Goal: Task Accomplishment & Management: Use online tool/utility

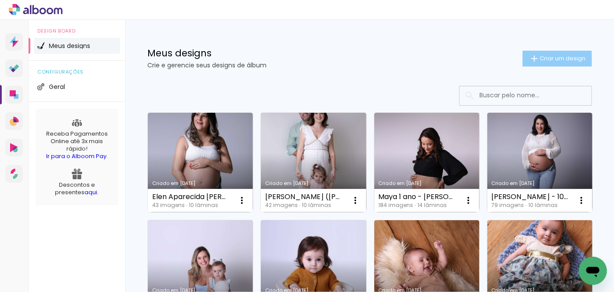
click at [540, 59] on span "Criar um design" at bounding box center [563, 58] width 46 height 6
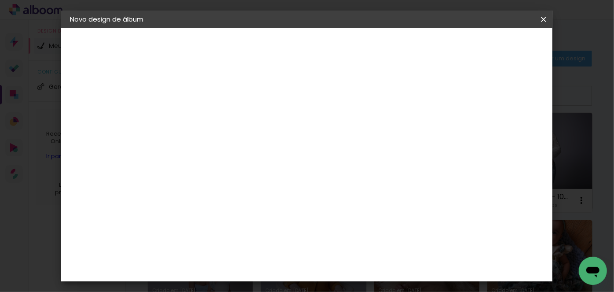
click at [214, 119] on input at bounding box center [214, 118] width 0 height 14
paste input "Livia - 14 dias (Denavil e Camila)"
drag, startPoint x: 285, startPoint y: 117, endPoint x: 289, endPoint y: 121, distance: 5.3
click at [214, 117] on input "Livia - 14 dias (Denavil e Camila)" at bounding box center [214, 118] width 0 height 14
click at [214, 118] on input "Lívia - 14 dias (Denavil e Camila)" at bounding box center [214, 118] width 0 height 14
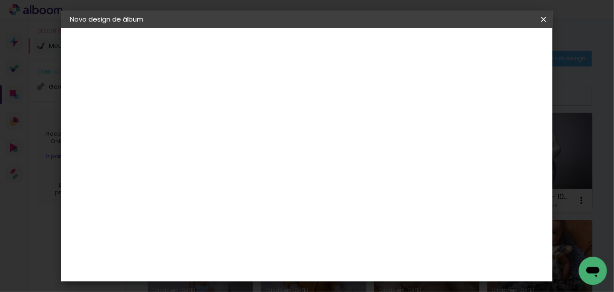
type input "Lívia - 14 dias ([PERSON_NAME] e [PERSON_NAME])"
type paper-input "Lívia - 14 dias ([PERSON_NAME] e [PERSON_NAME])"
click at [0, 0] on slot "Avançar" at bounding box center [0, 0] width 0 height 0
click at [240, 95] on div "AlfaFotoBook" at bounding box center [231, 94] width 47 height 7
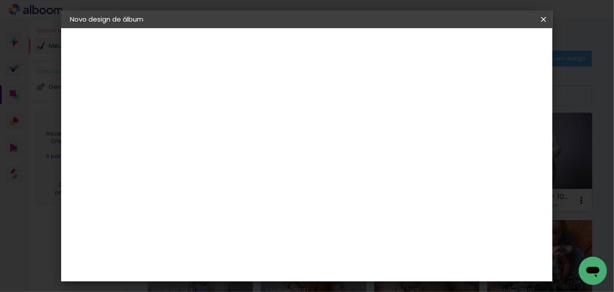
scroll to position [40, 0]
click at [379, 92] on paper-item "Tamanho Livre" at bounding box center [336, 93] width 84 height 19
click at [0, 0] on slot "Avançar" at bounding box center [0, 0] width 0 height 0
click at [0, 0] on slot "Voltar" at bounding box center [0, 0] width 0 height 0
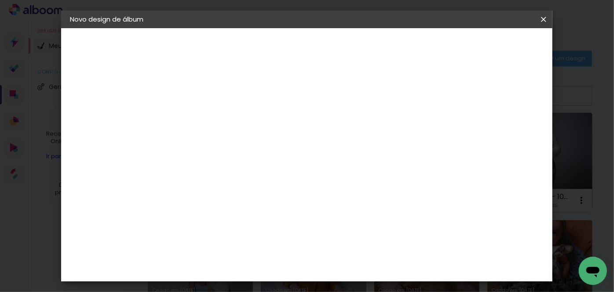
click at [223, 176] on div "AlfaFotoBook" at bounding box center [231, 175] width 47 height 7
click at [379, 51] on paper-button "Avançar" at bounding box center [357, 46] width 43 height 15
click at [306, 251] on span "25 × 25 cm" at bounding box center [289, 262] width 33 height 23
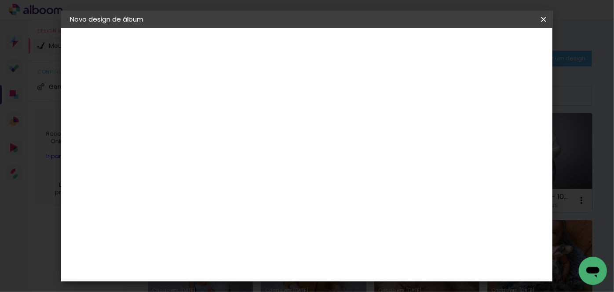
click at [0, 0] on slot "Avançar" at bounding box center [0, 0] width 0 height 0
click at [398, 49] on span "Iniciar design" at bounding box center [382, 50] width 29 height 12
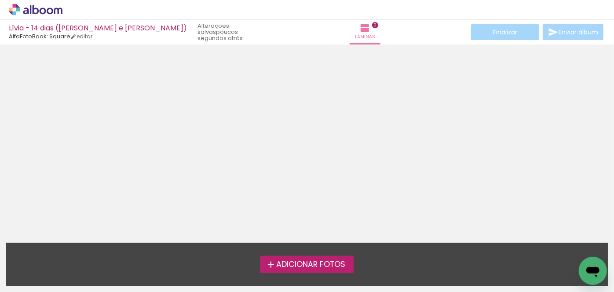
click at [328, 262] on span "Adicionar Fotos" at bounding box center [310, 264] width 69 height 8
click at [0, 0] on input "file" at bounding box center [0, 0] width 0 height 0
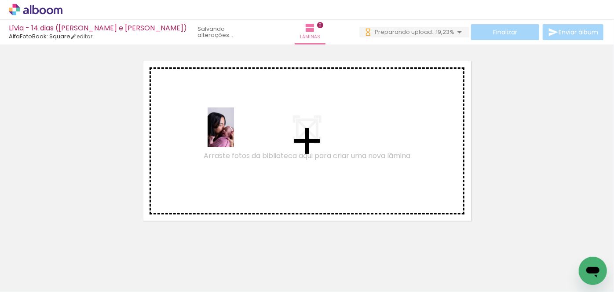
drag, startPoint x: 341, startPoint y: 267, endPoint x: 234, endPoint y: 134, distance: 170.8
click at [234, 134] on quentale-workspace at bounding box center [307, 146] width 614 height 292
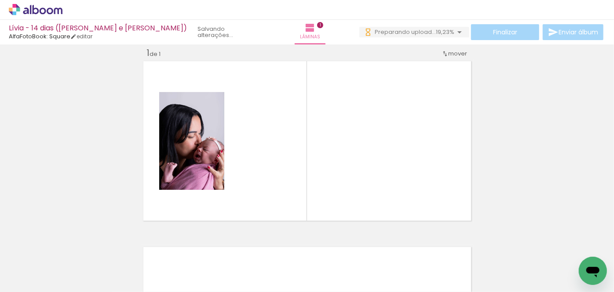
scroll to position [11, 0]
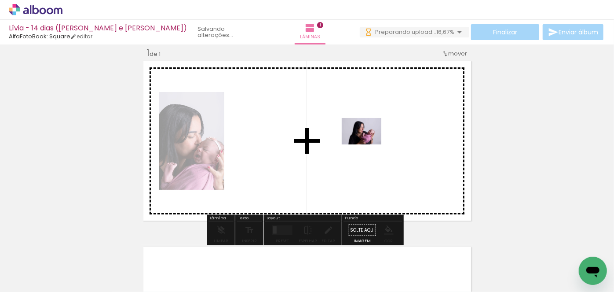
drag, startPoint x: 291, startPoint y: 266, endPoint x: 368, endPoint y: 144, distance: 143.8
click at [368, 144] on quentale-workspace at bounding box center [307, 146] width 614 height 292
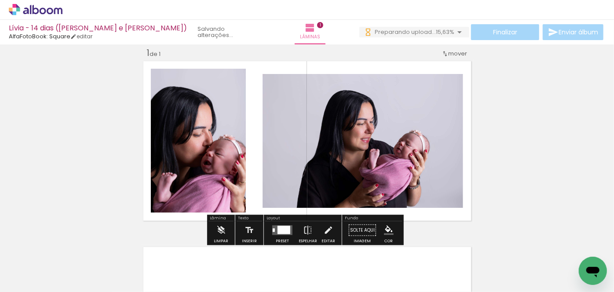
scroll to position [0, 0]
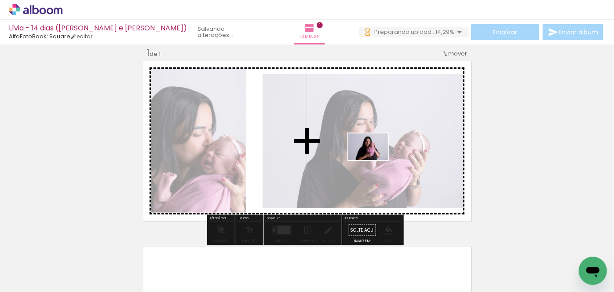
drag, startPoint x: 238, startPoint y: 267, endPoint x: 375, endPoint y: 162, distance: 171.9
click at [375, 162] on quentale-workspace at bounding box center [307, 146] width 614 height 292
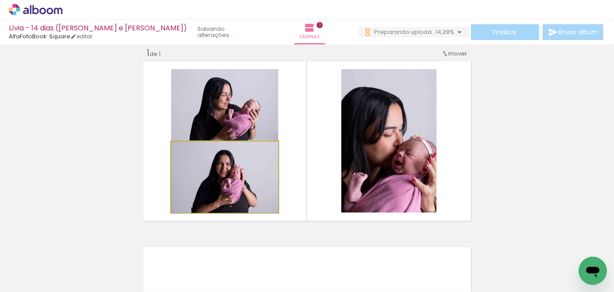
drag, startPoint x: 236, startPoint y: 181, endPoint x: 260, endPoint y: 188, distance: 24.7
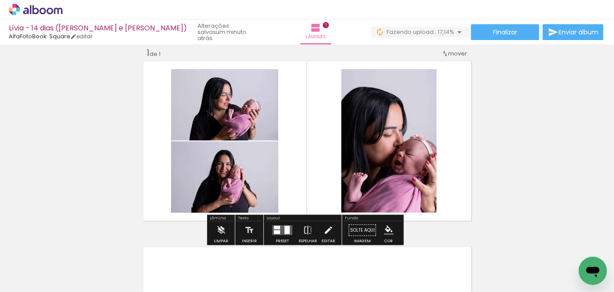
click at [285, 229] on div at bounding box center [287, 230] width 5 height 8
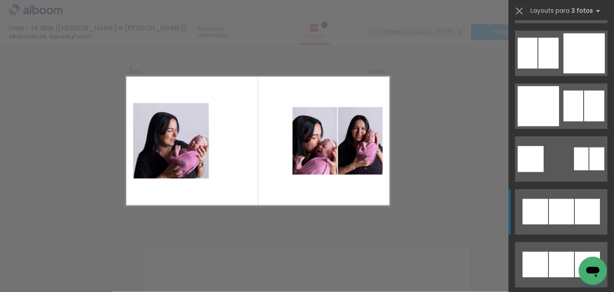
scroll to position [7438, 0]
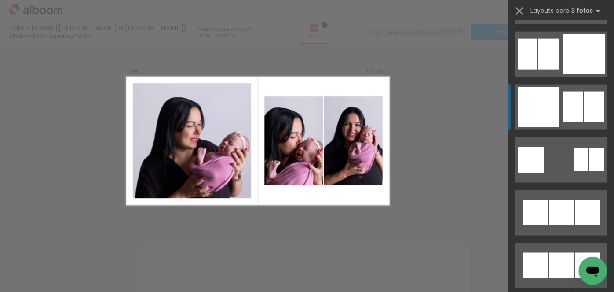
click at [542, 114] on div at bounding box center [538, 107] width 41 height 40
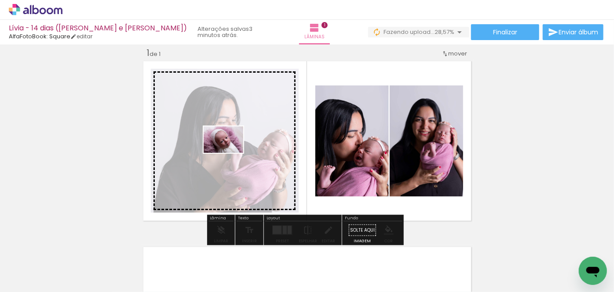
drag, startPoint x: 90, startPoint y: 267, endPoint x: 230, endPoint y: 153, distance: 181.3
click at [230, 153] on quentale-workspace at bounding box center [307, 146] width 614 height 292
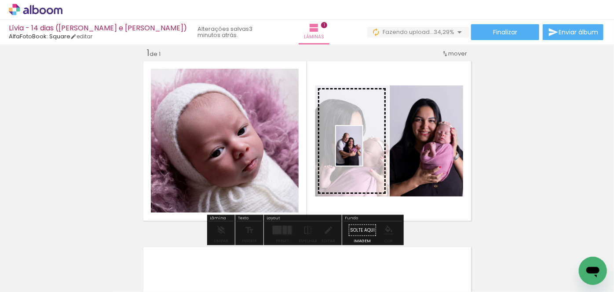
drag, startPoint x: 486, startPoint y: 271, endPoint x: 362, endPoint y: 152, distance: 171.1
click at [362, 152] on quentale-workspace at bounding box center [307, 146] width 614 height 292
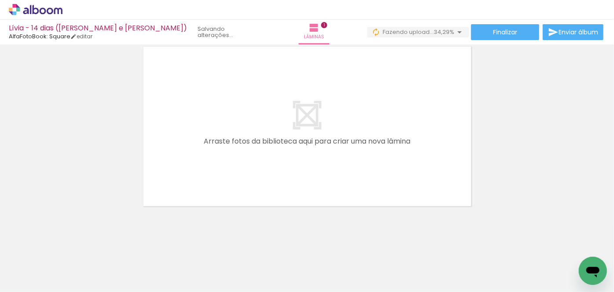
scroll to position [0, 0]
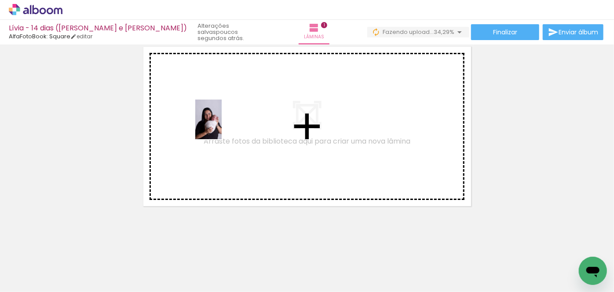
drag, startPoint x: 190, startPoint y: 268, endPoint x: 222, endPoint y: 126, distance: 145.9
click at [222, 126] on quentale-workspace at bounding box center [307, 146] width 614 height 292
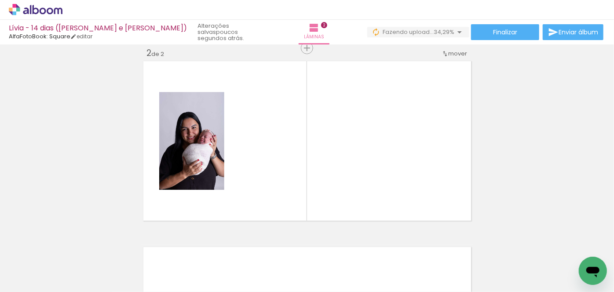
scroll to position [0, 318]
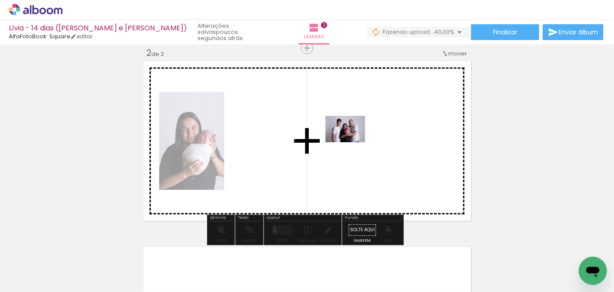
drag, startPoint x: 265, startPoint y: 267, endPoint x: 352, endPoint y: 142, distance: 151.9
click at [352, 142] on quentale-workspace at bounding box center [307, 146] width 614 height 292
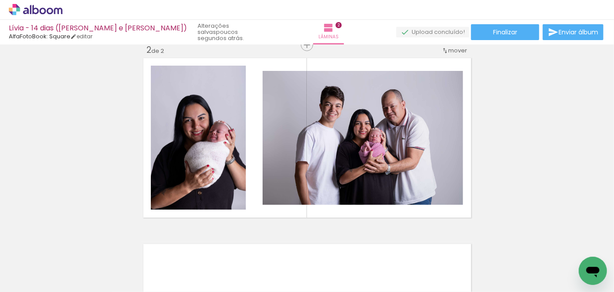
scroll to position [240, 0]
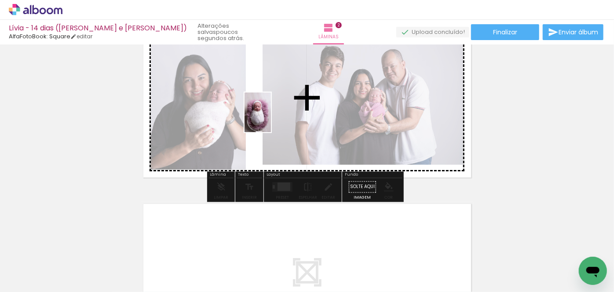
drag, startPoint x: 140, startPoint y: 264, endPoint x: 271, endPoint y: 119, distance: 195.6
click at [271, 119] on quentale-workspace at bounding box center [307, 146] width 614 height 292
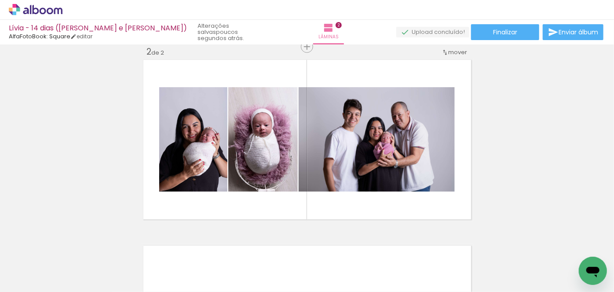
scroll to position [200, 0]
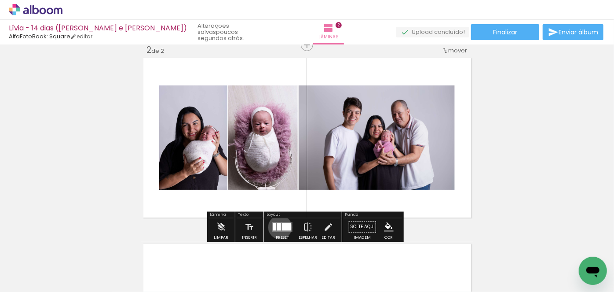
click at [278, 227] on div at bounding box center [279, 226] width 4 height 7
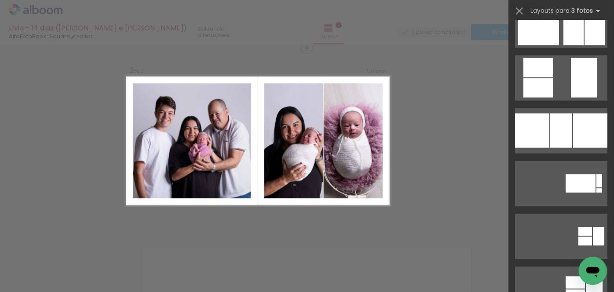
scroll to position [2559, 0]
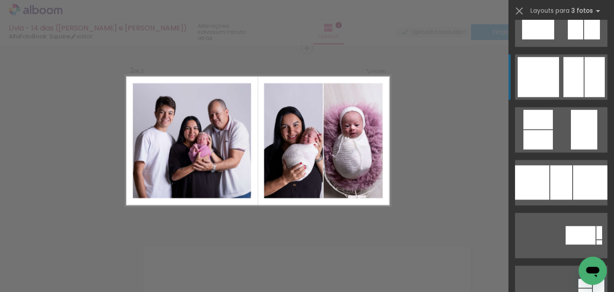
click at [571, 89] on div at bounding box center [573, 77] width 20 height 40
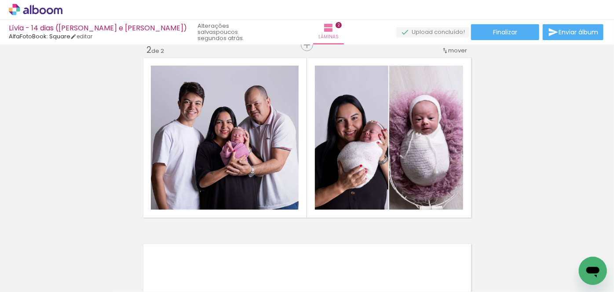
scroll to position [0, 792]
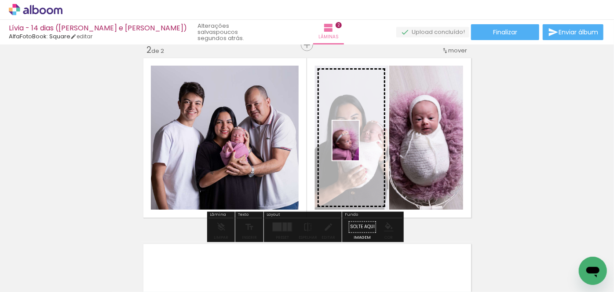
drag, startPoint x: 532, startPoint y: 273, endPoint x: 359, endPoint y: 150, distance: 212.1
click at [359, 149] on quentale-workspace at bounding box center [307, 146] width 614 height 292
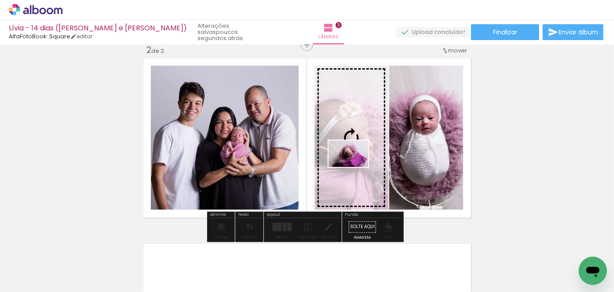
drag, startPoint x: 334, startPoint y: 270, endPoint x: 355, endPoint y: 167, distance: 105.4
click at [355, 167] on quentale-workspace at bounding box center [307, 146] width 614 height 292
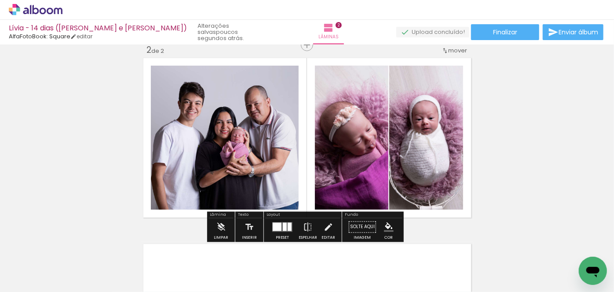
click at [525, 144] on div "Inserir lâmina 1 de 2 Inserir lâmina 2 de 2" at bounding box center [307, 126] width 614 height 557
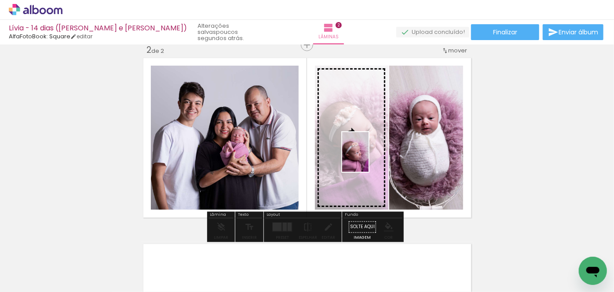
drag, startPoint x: 532, startPoint y: 270, endPoint x: 369, endPoint y: 158, distance: 197.8
click at [369, 158] on quentale-workspace at bounding box center [307, 146] width 614 height 292
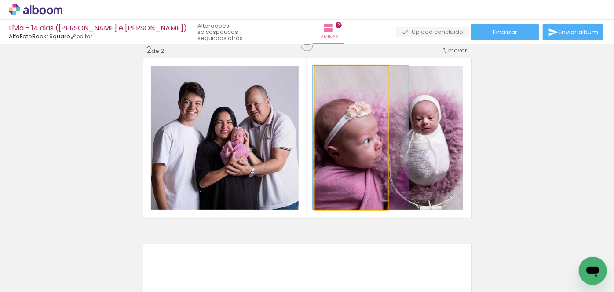
drag, startPoint x: 352, startPoint y: 149, endPoint x: 362, endPoint y: 149, distance: 9.2
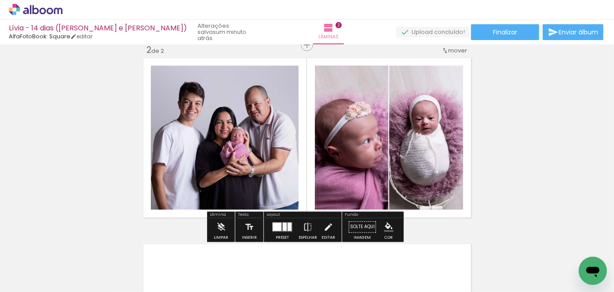
click at [521, 143] on div "Inserir lâmina 1 de 2 Inserir lâmina 2 de 2" at bounding box center [307, 126] width 614 height 557
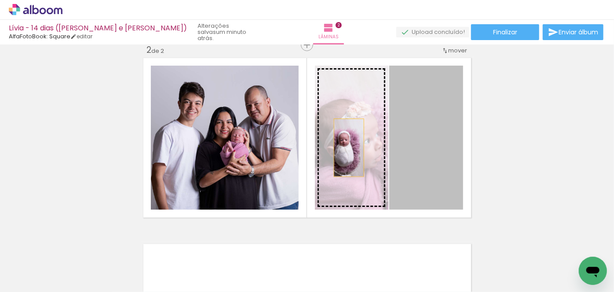
drag, startPoint x: 436, startPoint y: 147, endPoint x: 346, endPoint y: 147, distance: 90.6
click at [0, 0] on slot at bounding box center [0, 0] width 0 height 0
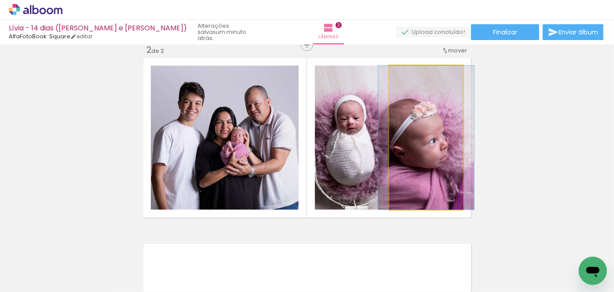
click at [430, 153] on quentale-photo at bounding box center [426, 138] width 74 height 144
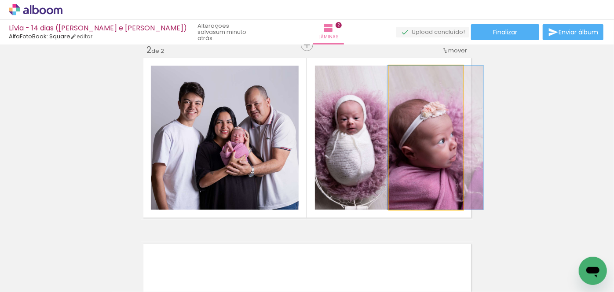
drag, startPoint x: 424, startPoint y: 146, endPoint x: 434, endPoint y: 146, distance: 9.2
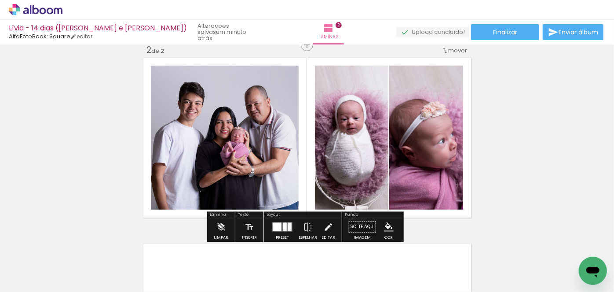
click at [544, 146] on div "Inserir lâmina 1 de 2 Inserir lâmina 2 de 2" at bounding box center [307, 126] width 614 height 557
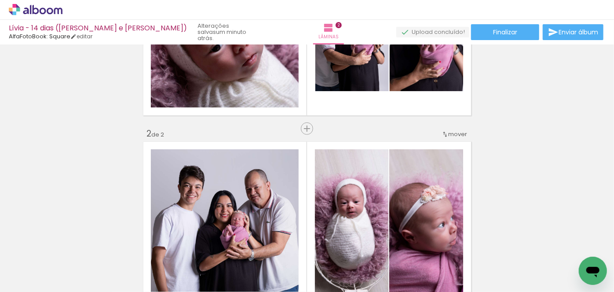
scroll to position [120, 0]
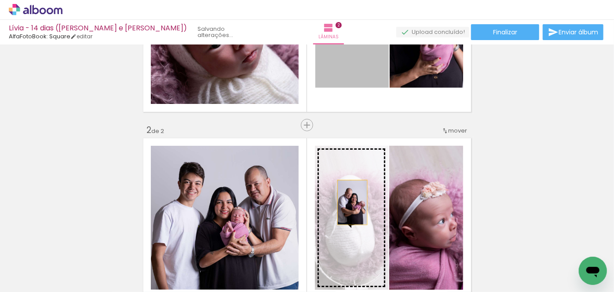
drag, startPoint x: 354, startPoint y: 62, endPoint x: 345, endPoint y: 199, distance: 136.6
click at [346, 202] on div "Inserir lâmina 1 de 2 Inserir lâmina 2 de 2" at bounding box center [307, 206] width 614 height 557
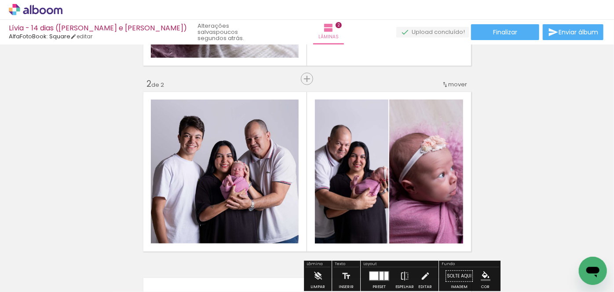
scroll to position [160, 0]
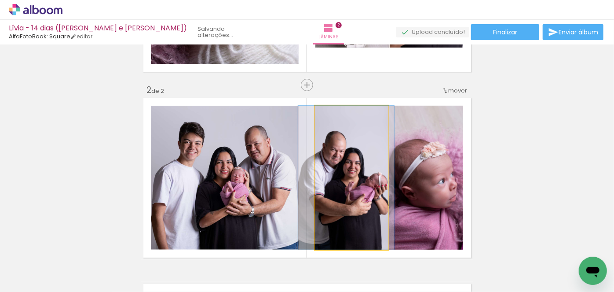
drag, startPoint x: 363, startPoint y: 196, endPoint x: 359, endPoint y: 200, distance: 5.6
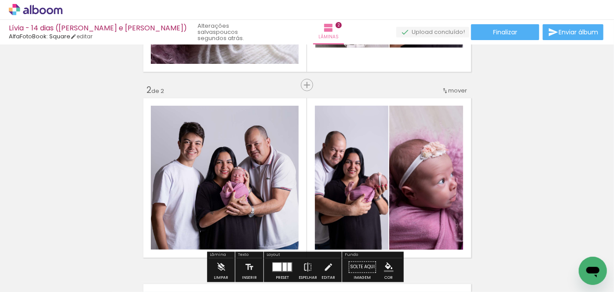
click at [498, 160] on div "Inserir lâmina 1 de 2 Inserir lâmina 2 de 2" at bounding box center [307, 166] width 614 height 557
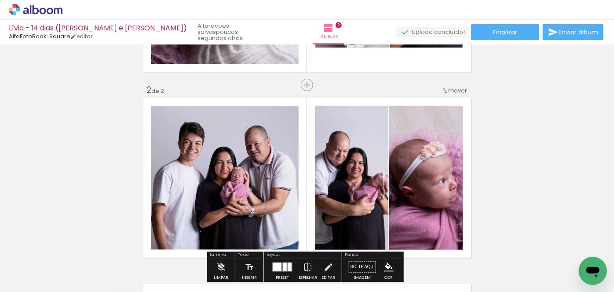
click at [528, 166] on div "Inserir lâmina 1 de 2 Inserir lâmina 2 de 2" at bounding box center [307, 166] width 614 height 557
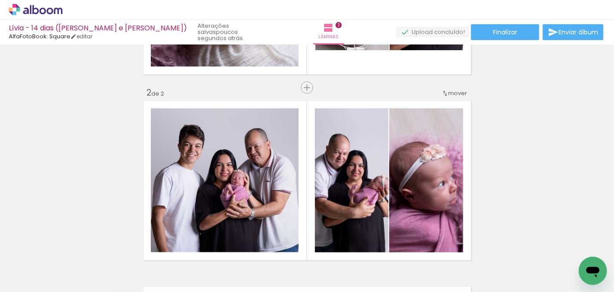
scroll to position [200, 0]
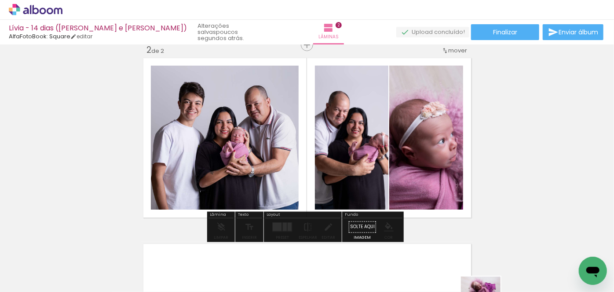
drag, startPoint x: 391, startPoint y: 268, endPoint x: 487, endPoint y: 302, distance: 102.5
click at [487, 291] on html "link( href="../../bower_components/polymer/polymer.html" rel="import" ) picture…" at bounding box center [307, 146] width 614 height 292
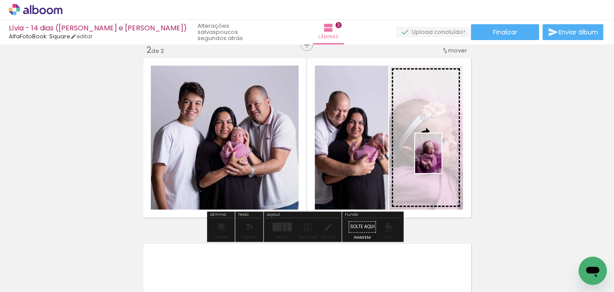
drag, startPoint x: 486, startPoint y: 267, endPoint x: 442, endPoint y: 160, distance: 116.4
click at [442, 160] on quentale-workspace at bounding box center [307, 146] width 614 height 292
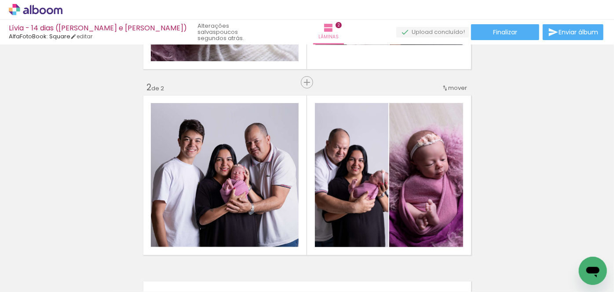
scroll to position [80, 0]
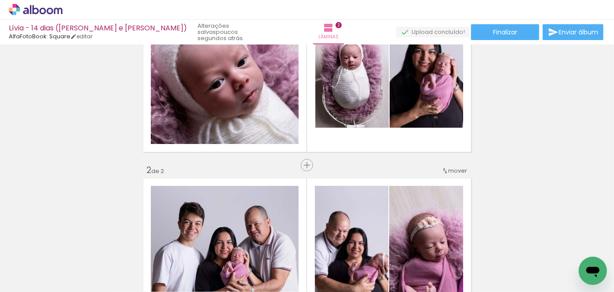
click at [459, 169] on span "mover" at bounding box center [458, 170] width 19 height 8
click at [436, 168] on paper-item "antes da 1" at bounding box center [432, 168] width 67 height 15
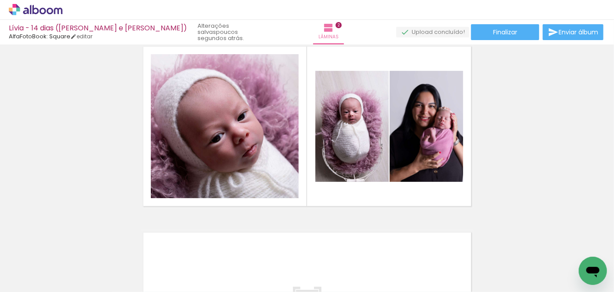
scroll to position [0, 468]
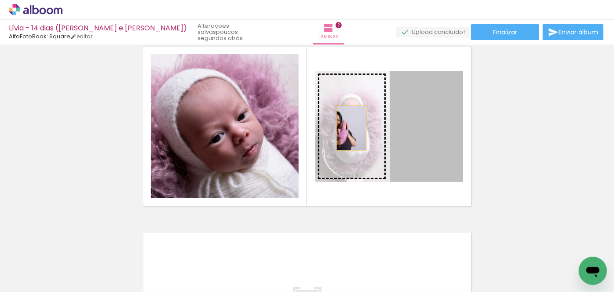
drag, startPoint x: 425, startPoint y: 136, endPoint x: 348, endPoint y: 128, distance: 77.4
click at [0, 0] on slot at bounding box center [0, 0] width 0 height 0
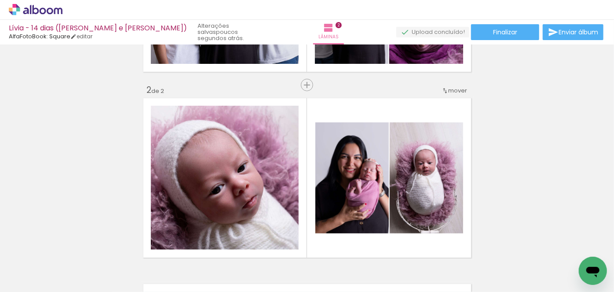
scroll to position [0, 0]
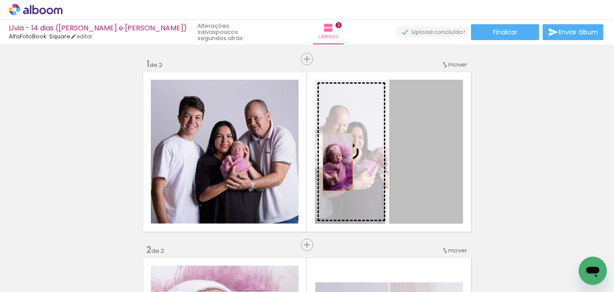
drag, startPoint x: 428, startPoint y: 159, endPoint x: 335, endPoint y: 161, distance: 92.4
click at [0, 0] on slot at bounding box center [0, 0] width 0 height 0
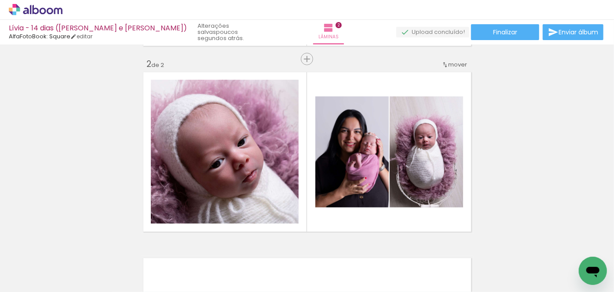
scroll to position [200, 0]
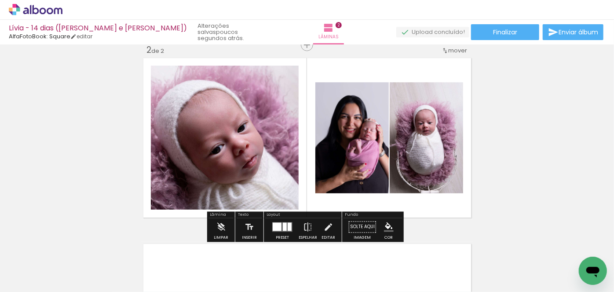
click at [354, 127] on quentale-photo at bounding box center [351, 137] width 73 height 111
click at [284, 227] on div at bounding box center [285, 227] width 4 height 8
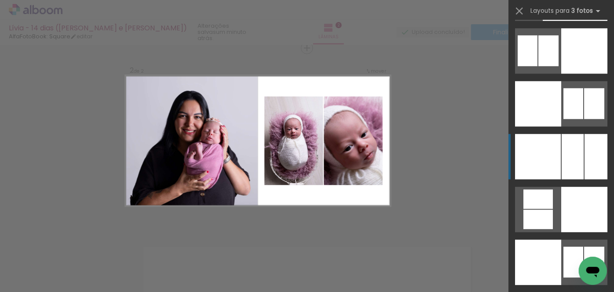
scroll to position [7936, 0]
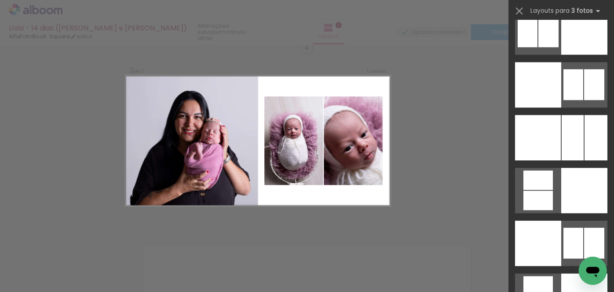
click at [480, 87] on div "Confirmar Cancelar" at bounding box center [307, 137] width 614 height 578
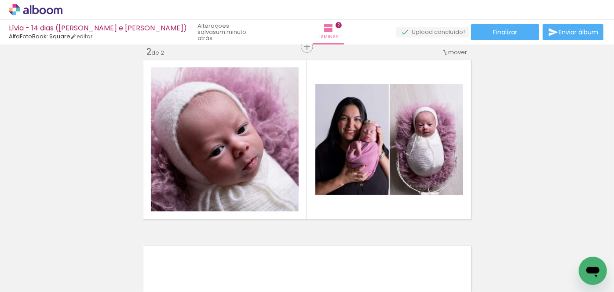
scroll to position [200, 0]
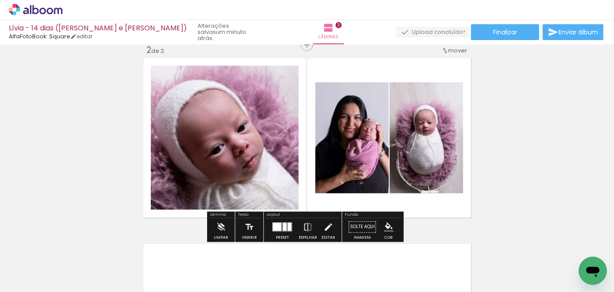
click at [277, 226] on div at bounding box center [277, 227] width 9 height 8
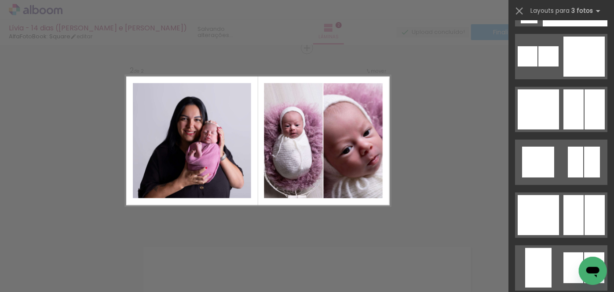
scroll to position [8495, 0]
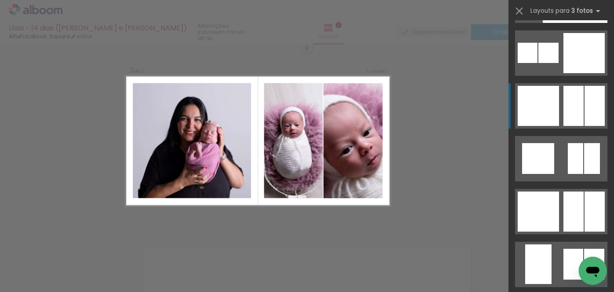
click at [581, 115] on quentale-layouter at bounding box center [561, 105] width 92 height 45
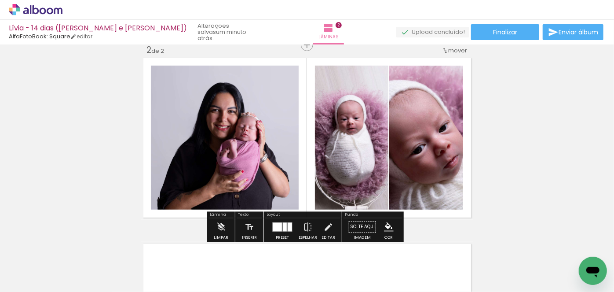
scroll to position [0, 0]
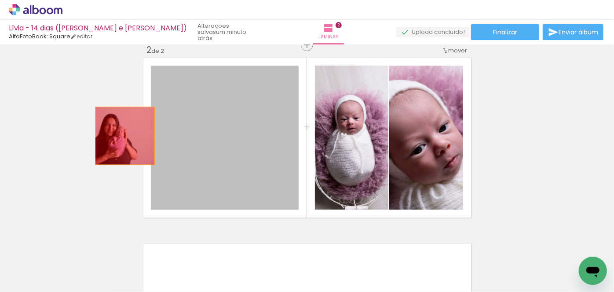
drag, startPoint x: 241, startPoint y: 140, endPoint x: 106, endPoint y: 126, distance: 136.7
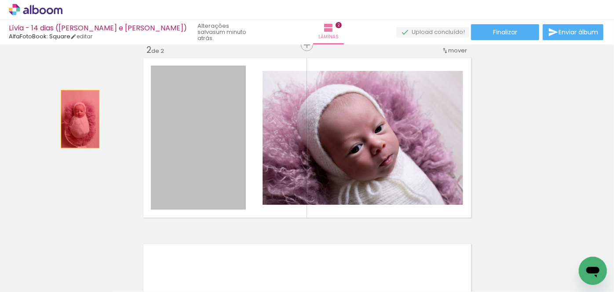
drag, startPoint x: 208, startPoint y: 127, endPoint x: 77, endPoint y: 119, distance: 131.4
click at [77, 119] on div "Inserir lâmina 1 de 2 Inserir lâmina 2 de 2" at bounding box center [307, 126] width 614 height 557
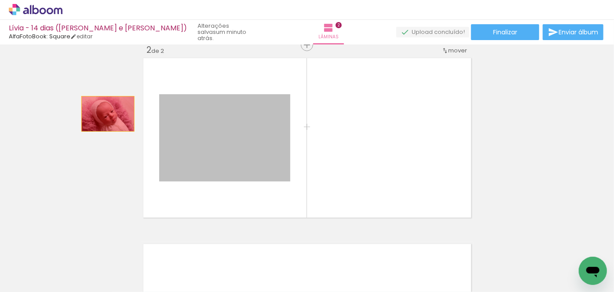
drag, startPoint x: 252, startPoint y: 134, endPoint x: 105, endPoint y: 113, distance: 148.7
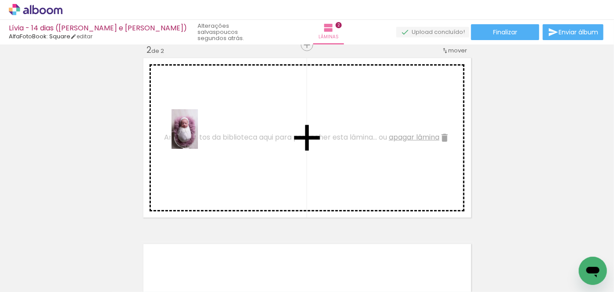
drag, startPoint x: 138, startPoint y: 265, endPoint x: 198, endPoint y: 135, distance: 143.1
click at [198, 135] on quentale-workspace at bounding box center [307, 146] width 614 height 292
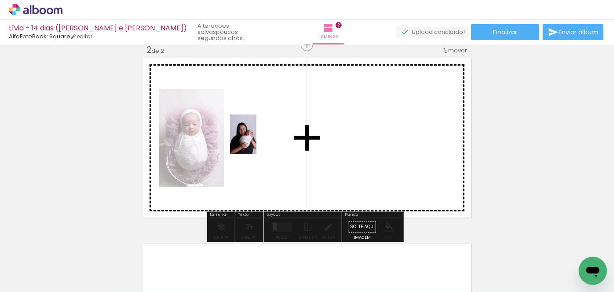
drag, startPoint x: 187, startPoint y: 267, endPoint x: 256, endPoint y: 141, distance: 143.5
click at [256, 141] on quentale-workspace at bounding box center [307, 146] width 614 height 292
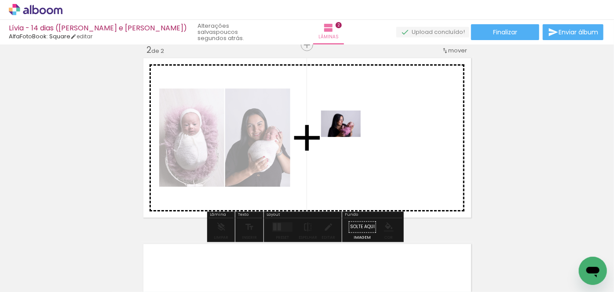
drag, startPoint x: 300, startPoint y: 265, endPoint x: 348, endPoint y: 137, distance: 137.0
click at [348, 137] on quentale-workspace at bounding box center [307, 146] width 614 height 292
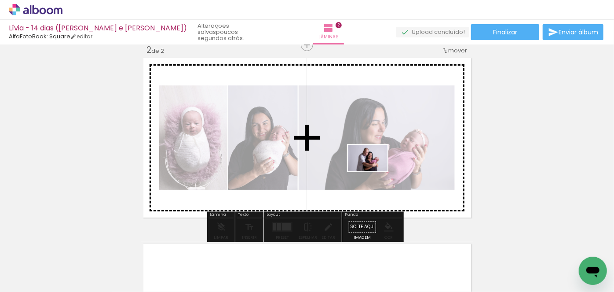
drag, startPoint x: 395, startPoint y: 270, endPoint x: 374, endPoint y: 171, distance: 101.1
click at [374, 171] on quentale-workspace at bounding box center [307, 146] width 614 height 292
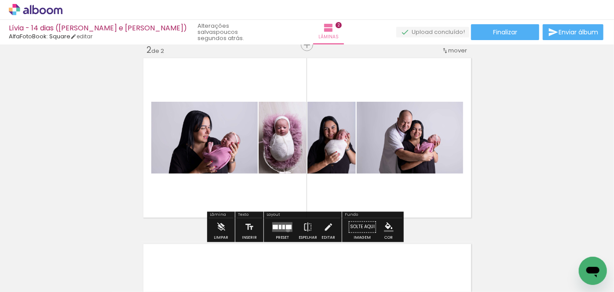
click at [286, 230] on quentale-layouter at bounding box center [282, 227] width 20 height 10
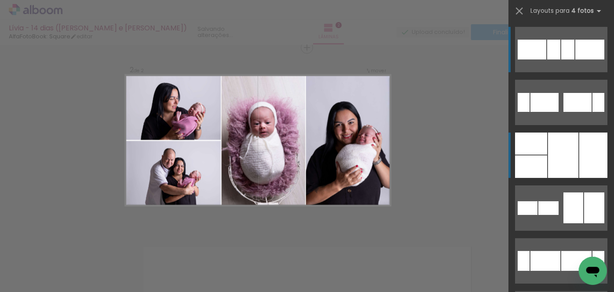
scroll to position [197, 0]
click at [565, 147] on div at bounding box center [563, 154] width 30 height 45
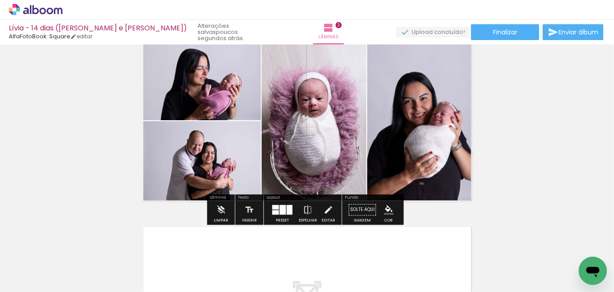
scroll to position [237, 0]
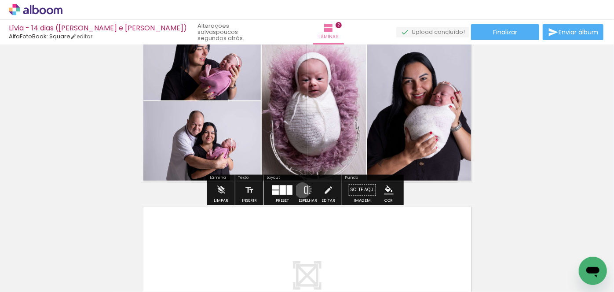
click at [303, 190] on iron-icon at bounding box center [308, 190] width 10 height 18
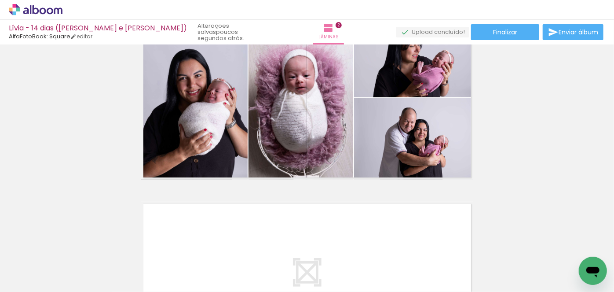
scroll to position [200, 0]
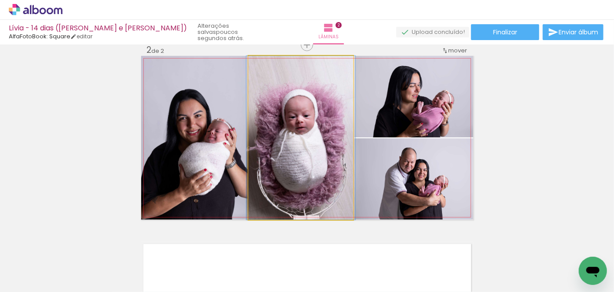
click at [317, 150] on quentale-photo at bounding box center [301, 138] width 105 height 164
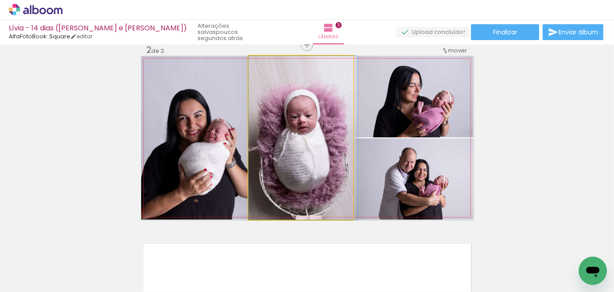
drag, startPoint x: 314, startPoint y: 149, endPoint x: 323, endPoint y: 149, distance: 8.8
drag, startPoint x: 283, startPoint y: 146, endPoint x: 289, endPoint y: 146, distance: 6.2
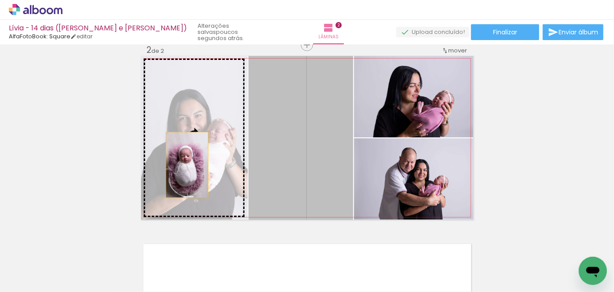
drag, startPoint x: 313, startPoint y: 172, endPoint x: 184, endPoint y: 165, distance: 129.1
click at [0, 0] on slot at bounding box center [0, 0] width 0 height 0
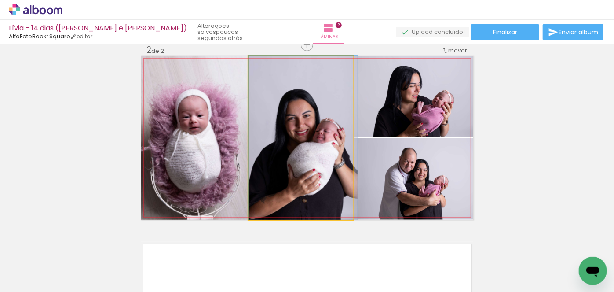
drag, startPoint x: 319, startPoint y: 177, endPoint x: 324, endPoint y: 177, distance: 4.8
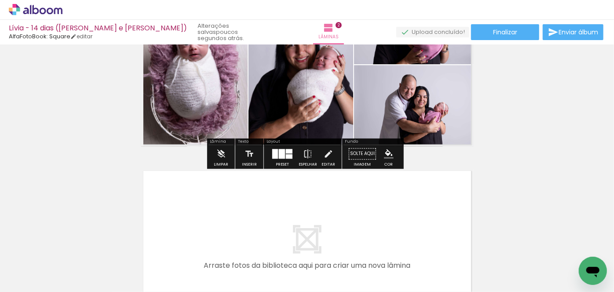
scroll to position [280, 0]
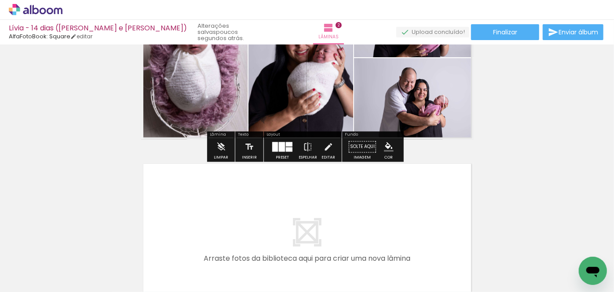
click at [552, 154] on div "Inserir lâmina 1 de 2 Inserir lâmina 2 de 2" at bounding box center [307, 46] width 614 height 557
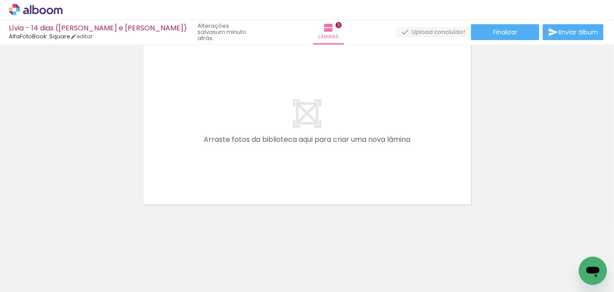
scroll to position [0, 0]
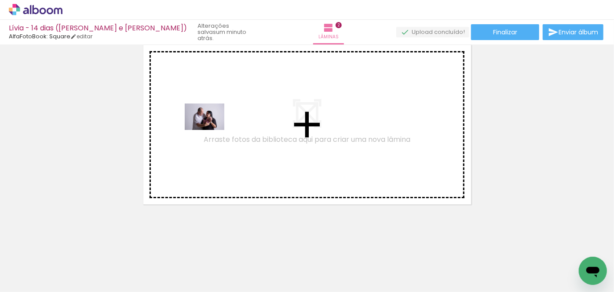
drag, startPoint x: 442, startPoint y: 265, endPoint x: 211, endPoint y: 130, distance: 267.5
click at [211, 130] on quentale-workspace at bounding box center [307, 146] width 614 height 292
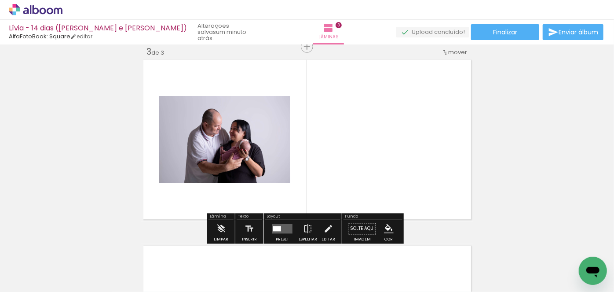
scroll to position [382, 0]
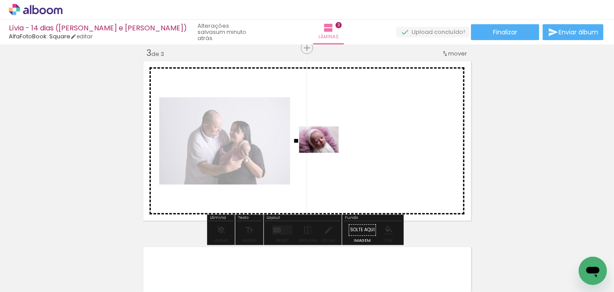
drag, startPoint x: 88, startPoint y: 267, endPoint x: 326, endPoint y: 153, distance: 263.4
click at [326, 153] on quentale-workspace at bounding box center [307, 146] width 614 height 292
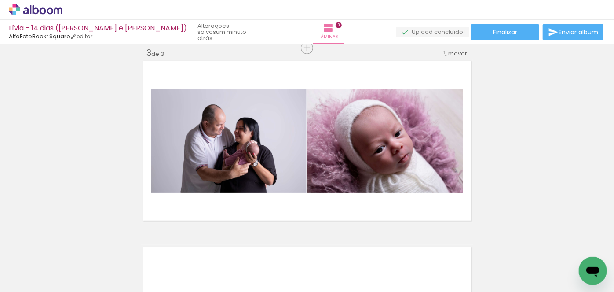
scroll to position [0, 106]
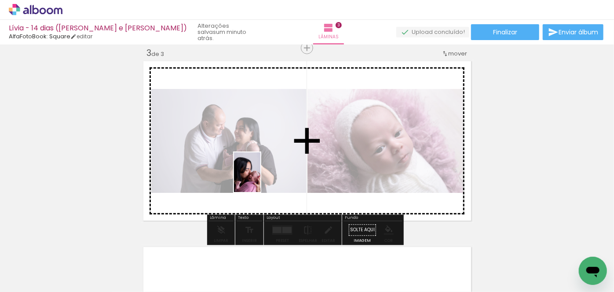
drag, startPoint x: 227, startPoint y: 262, endPoint x: 260, endPoint y: 179, distance: 89.4
click at [260, 179] on quentale-workspace at bounding box center [307, 146] width 614 height 292
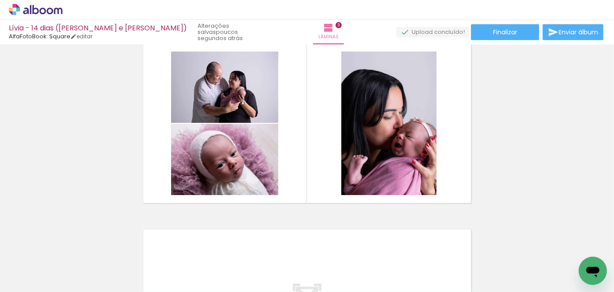
scroll to position [0, 874]
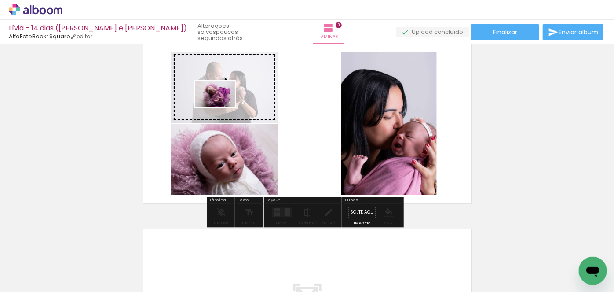
drag, startPoint x: 306, startPoint y: 269, endPoint x: 222, endPoint y: 107, distance: 182.2
click at [222, 107] on quentale-workspace at bounding box center [307, 146] width 614 height 292
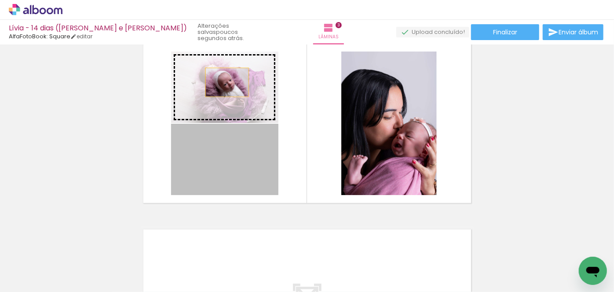
drag, startPoint x: 227, startPoint y: 165, endPoint x: 224, endPoint y: 82, distance: 83.2
click at [0, 0] on slot at bounding box center [0, 0] width 0 height 0
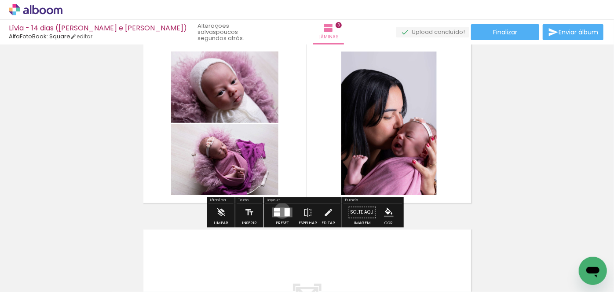
click at [280, 210] on quentale-layouter at bounding box center [282, 213] width 20 height 10
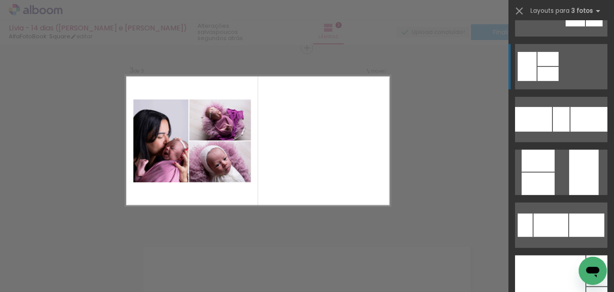
scroll to position [240, 0]
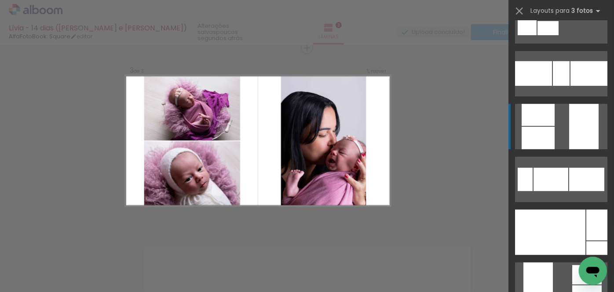
click at [581, 116] on div at bounding box center [583, 126] width 29 height 45
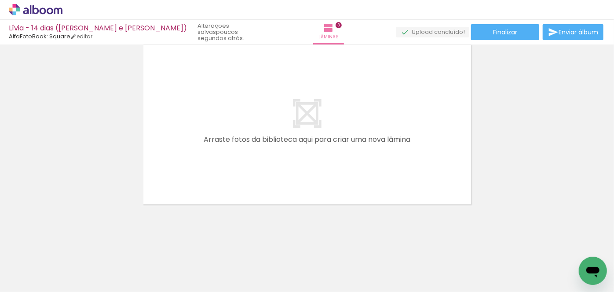
scroll to position [0, 485]
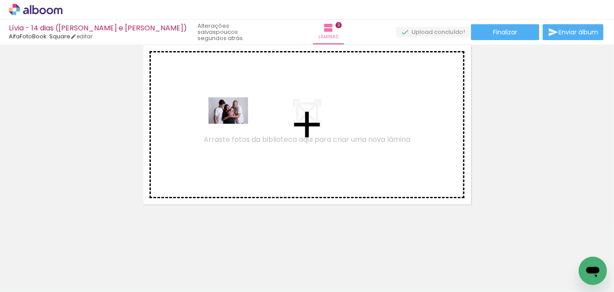
drag, startPoint x: 143, startPoint y: 263, endPoint x: 235, endPoint y: 124, distance: 166.8
click at [235, 124] on quentale-workspace at bounding box center [307, 146] width 614 height 292
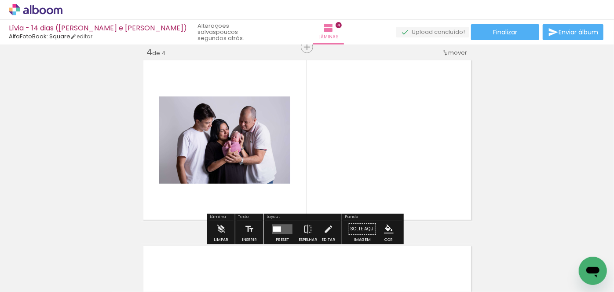
scroll to position [568, 0]
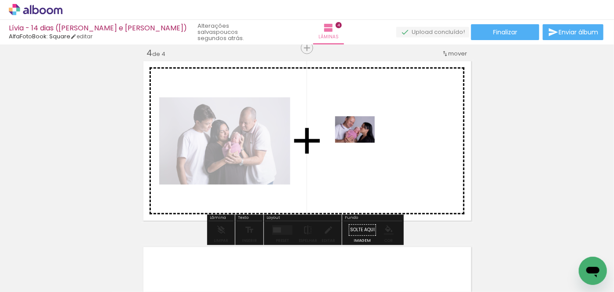
drag, startPoint x: 303, startPoint y: 267, endPoint x: 362, endPoint y: 143, distance: 138.1
click at [362, 143] on quentale-workspace at bounding box center [307, 146] width 614 height 292
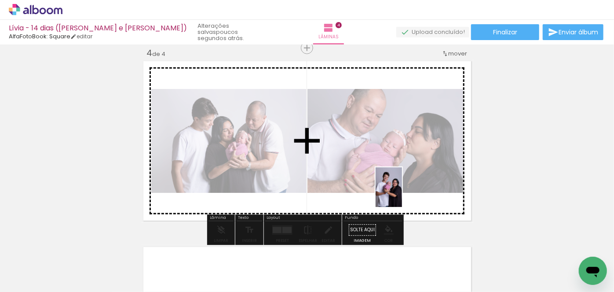
drag, startPoint x: 500, startPoint y: 276, endPoint x: 402, endPoint y: 194, distance: 128.0
click at [402, 194] on quentale-workspace at bounding box center [307, 146] width 614 height 292
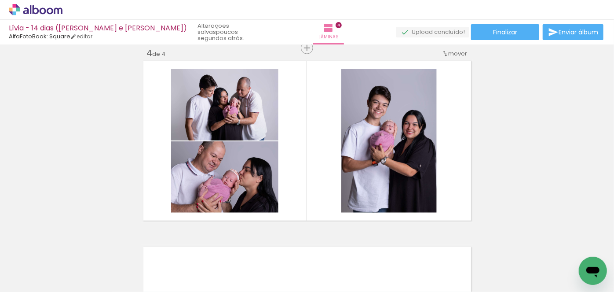
scroll to position [0, 708]
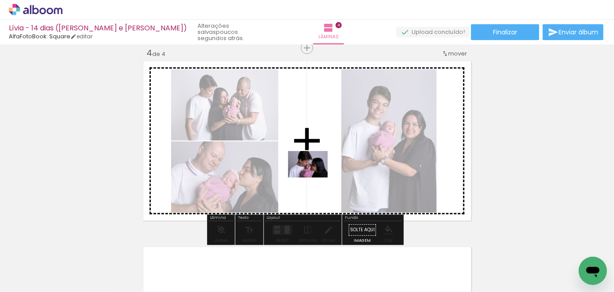
drag, startPoint x: 325, startPoint y: 268, endPoint x: 315, endPoint y: 177, distance: 91.7
click at [315, 177] on quentale-workspace at bounding box center [307, 146] width 614 height 292
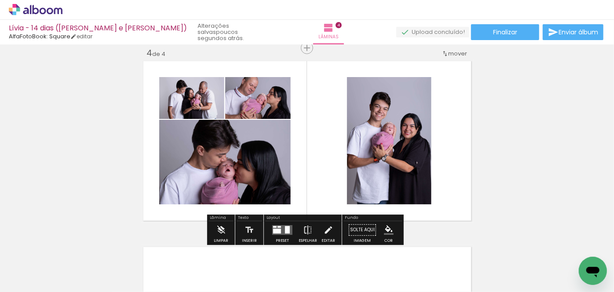
click at [280, 227] on quentale-layouter at bounding box center [282, 230] width 20 height 10
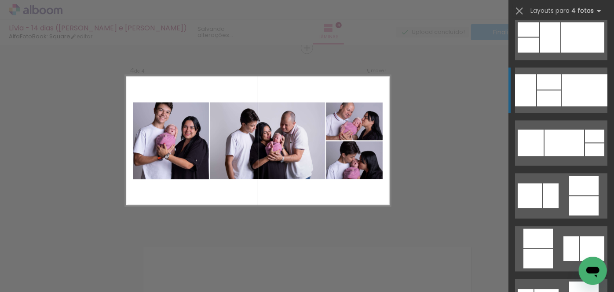
scroll to position [2599, 0]
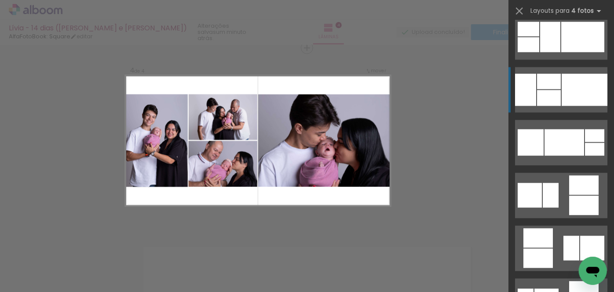
click at [568, 101] on div at bounding box center [585, 89] width 46 height 32
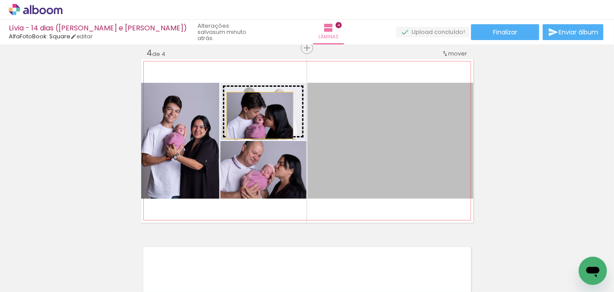
drag, startPoint x: 411, startPoint y: 149, endPoint x: 257, endPoint y: 115, distance: 158.0
click at [0, 0] on slot at bounding box center [0, 0] width 0 height 0
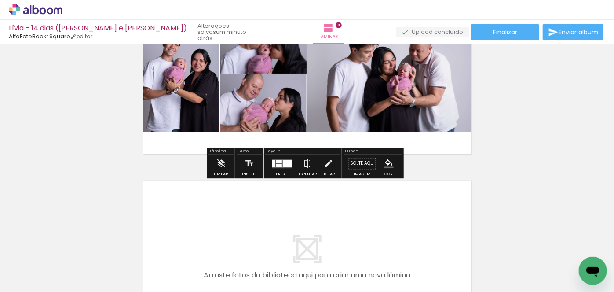
scroll to position [640, 0]
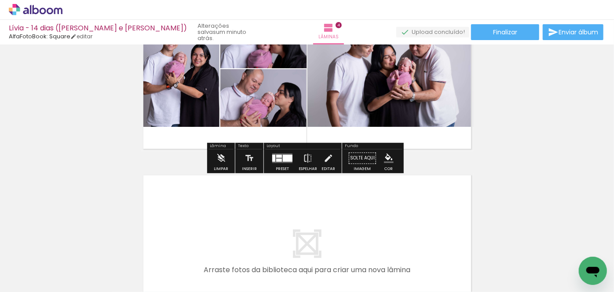
click at [272, 161] on quentale-layouter at bounding box center [282, 159] width 20 height 10
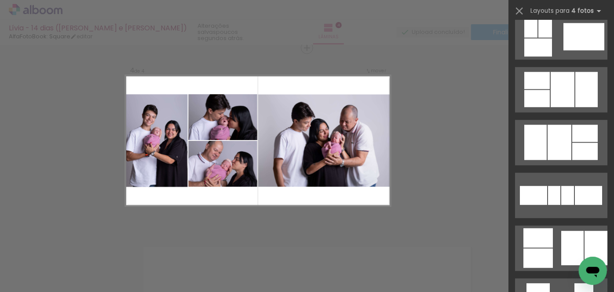
scroll to position [7918, 0]
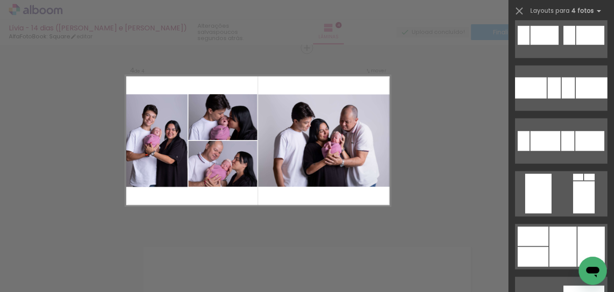
scroll to position [9118, 0]
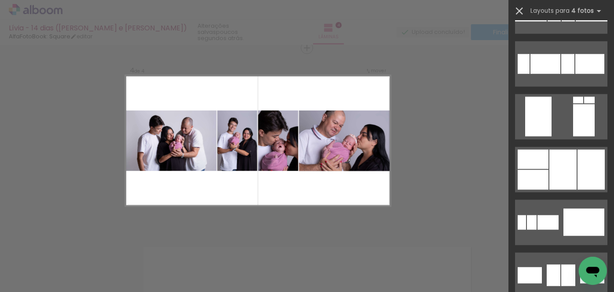
click at [521, 11] on iron-icon at bounding box center [519, 11] width 12 height 12
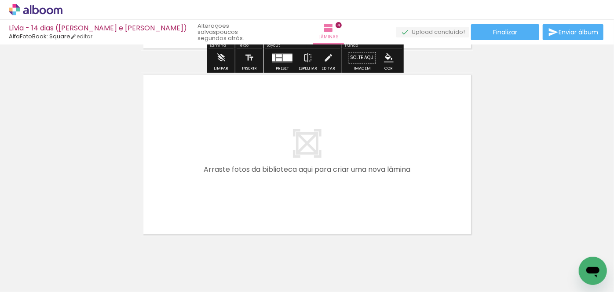
scroll to position [770, 0]
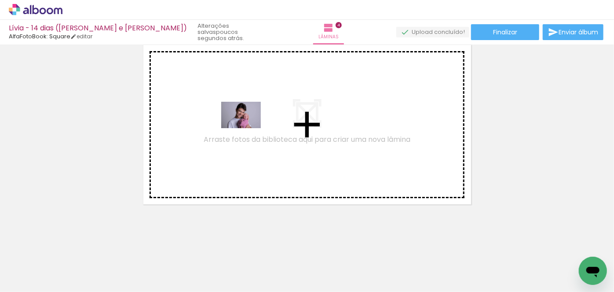
drag, startPoint x: 179, startPoint y: 263, endPoint x: 246, endPoint y: 128, distance: 150.9
click at [246, 128] on quentale-workspace at bounding box center [307, 146] width 614 height 292
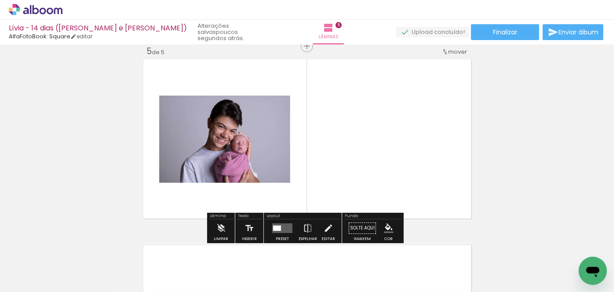
scroll to position [754, 0]
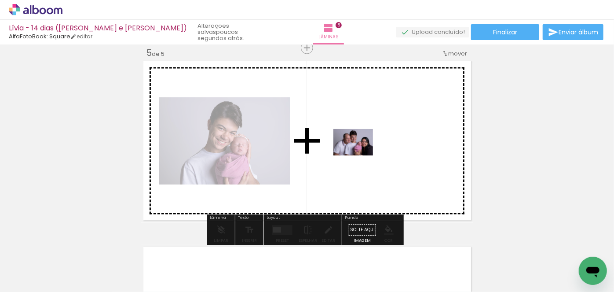
drag, startPoint x: 332, startPoint y: 260, endPoint x: 360, endPoint y: 155, distance: 108.4
click at [360, 155] on quentale-workspace at bounding box center [307, 146] width 614 height 292
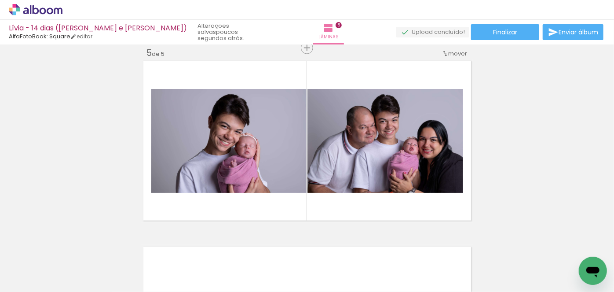
scroll to position [0, 1058]
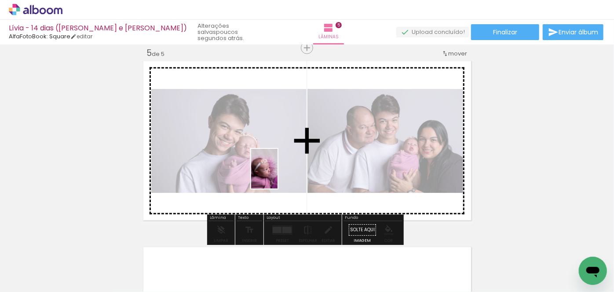
drag, startPoint x: 267, startPoint y: 273, endPoint x: 278, endPoint y: 175, distance: 98.7
click at [278, 175] on quentale-workspace at bounding box center [307, 146] width 614 height 292
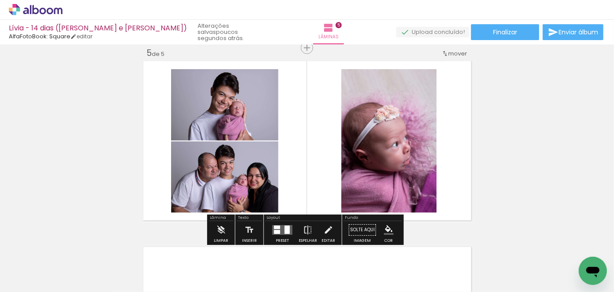
scroll to position [0, 1185]
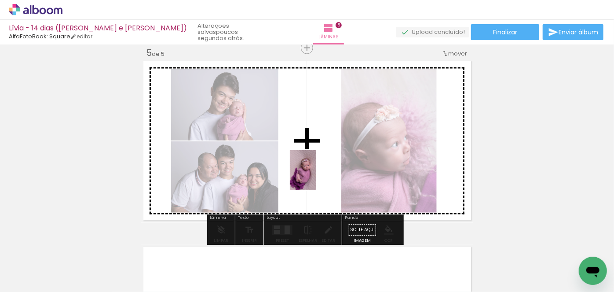
drag, startPoint x: 234, startPoint y: 271, endPoint x: 316, endPoint y: 176, distance: 125.3
click at [316, 176] on quentale-workspace at bounding box center [307, 146] width 614 height 292
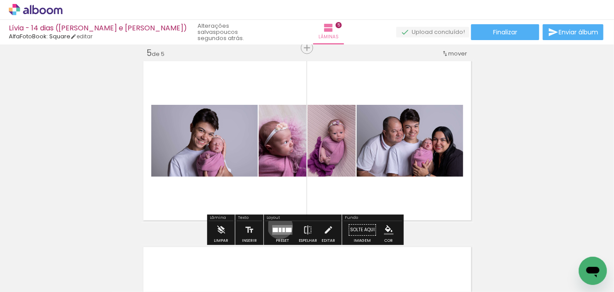
click at [278, 226] on quentale-layouter at bounding box center [282, 230] width 20 height 10
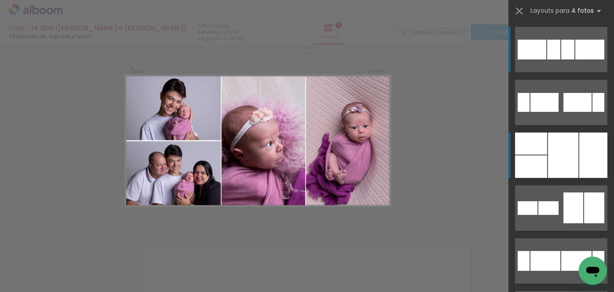
click at [584, 152] on div at bounding box center [593, 154] width 28 height 45
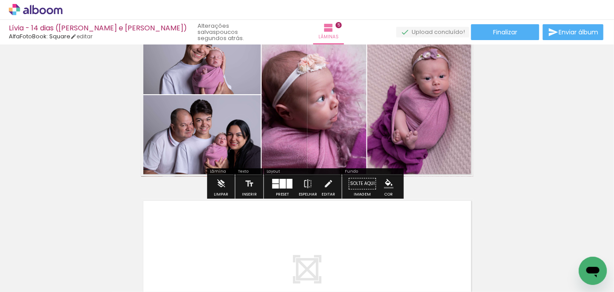
scroll to position [760, 0]
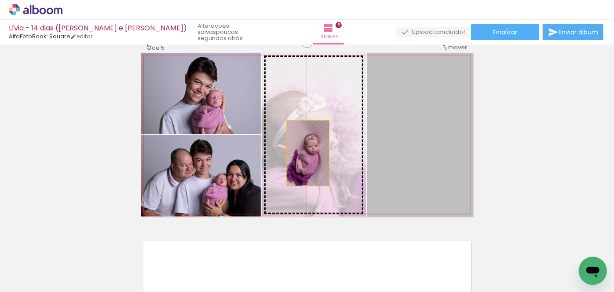
drag, startPoint x: 438, startPoint y: 147, endPoint x: 305, endPoint y: 153, distance: 133.0
click at [0, 0] on slot at bounding box center [0, 0] width 0 height 0
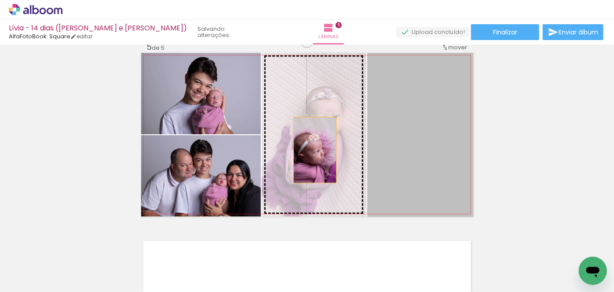
drag, startPoint x: 435, startPoint y: 158, endPoint x: 311, endPoint y: 150, distance: 124.3
click at [0, 0] on slot at bounding box center [0, 0] width 0 height 0
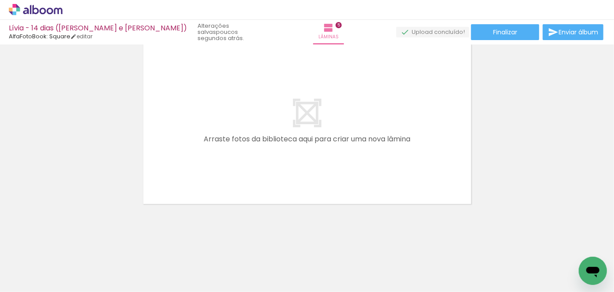
scroll to position [0, 794]
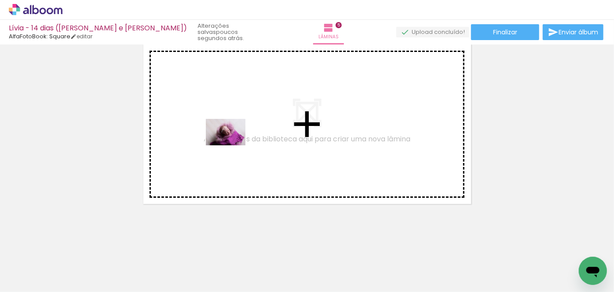
drag, startPoint x: 333, startPoint y: 267, endPoint x: 222, endPoint y: 136, distance: 172.0
click at [222, 136] on quentale-workspace at bounding box center [307, 146] width 614 height 292
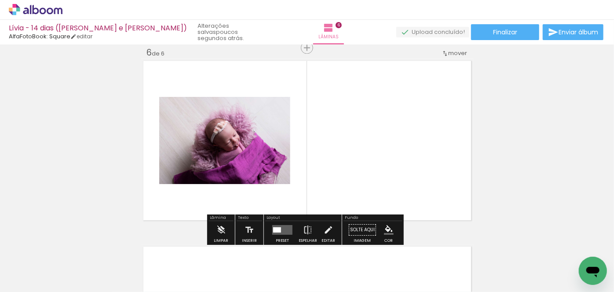
scroll to position [939, 0]
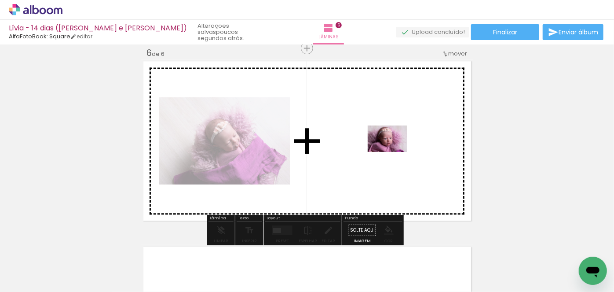
drag, startPoint x: 430, startPoint y: 267, endPoint x: 394, endPoint y: 152, distance: 120.8
click at [394, 152] on quentale-workspace at bounding box center [307, 146] width 614 height 292
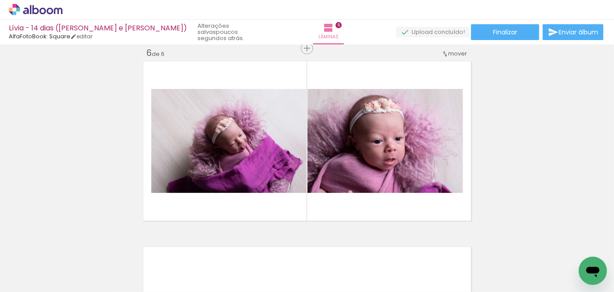
scroll to position [0, 1185]
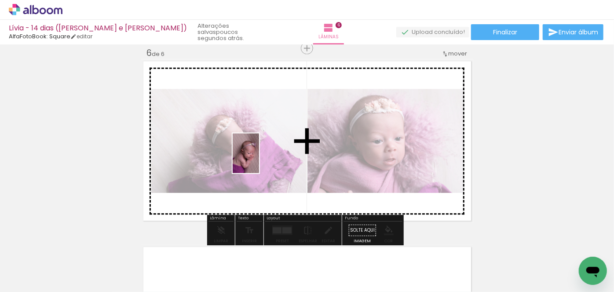
drag, startPoint x: 526, startPoint y: 271, endPoint x: 259, endPoint y: 160, distance: 289.0
click at [259, 160] on quentale-workspace at bounding box center [307, 146] width 614 height 292
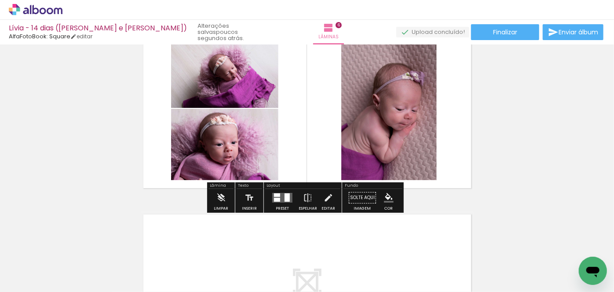
scroll to position [1019, 0]
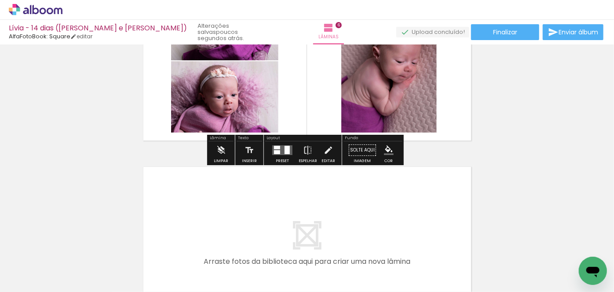
click at [279, 153] on quentale-layouter at bounding box center [282, 150] width 20 height 10
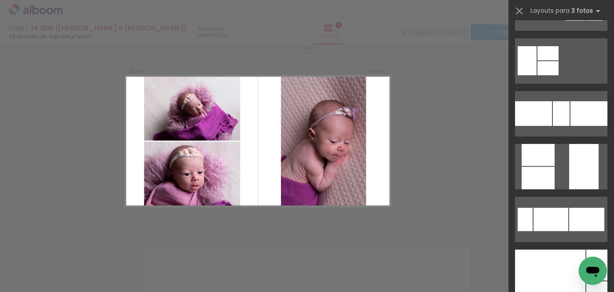
scroll to position [280, 0]
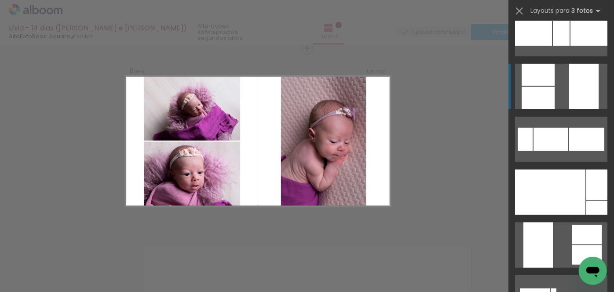
click at [579, 91] on div at bounding box center [583, 86] width 29 height 45
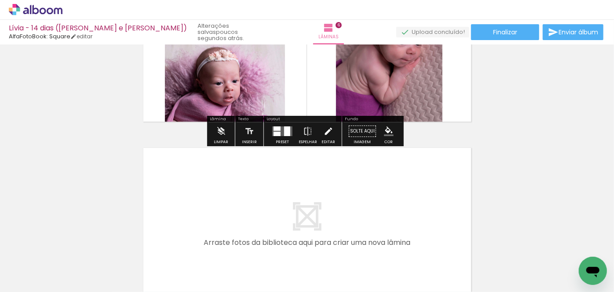
scroll to position [1019, 0]
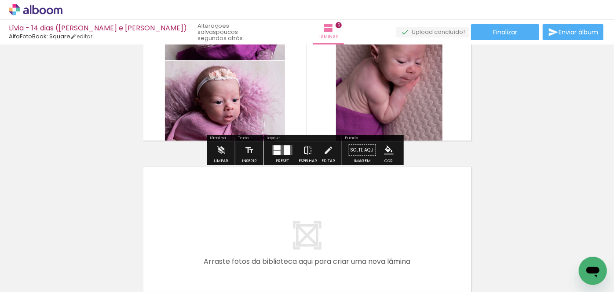
click at [304, 146] on iron-icon at bounding box center [308, 150] width 10 height 18
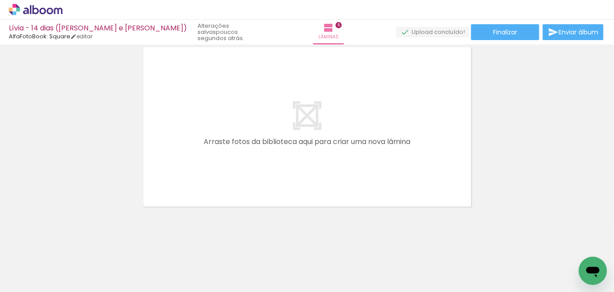
scroll to position [0, 1098]
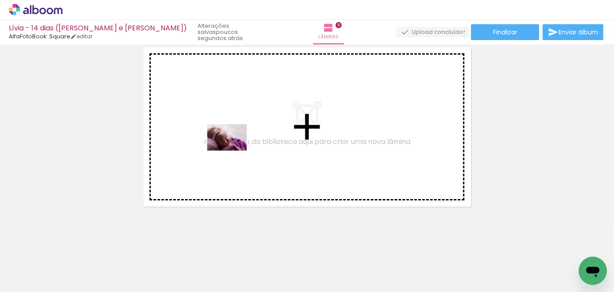
drag, startPoint x: 279, startPoint y: 267, endPoint x: 234, endPoint y: 150, distance: 124.8
click at [234, 150] on quentale-workspace at bounding box center [307, 146] width 614 height 292
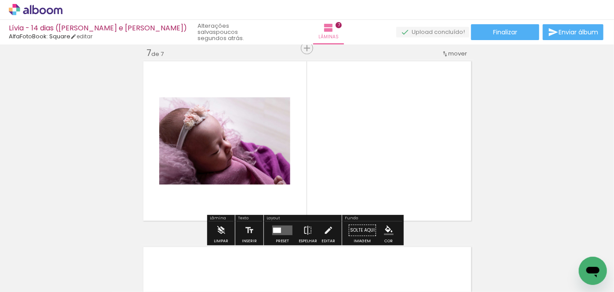
scroll to position [0, 1185]
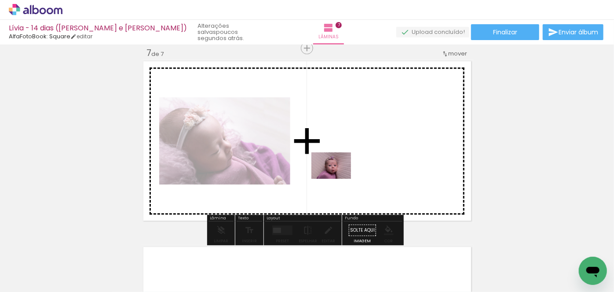
drag, startPoint x: 322, startPoint y: 270, endPoint x: 339, endPoint y: 177, distance: 94.3
click at [339, 177] on quentale-workspace at bounding box center [307, 146] width 614 height 292
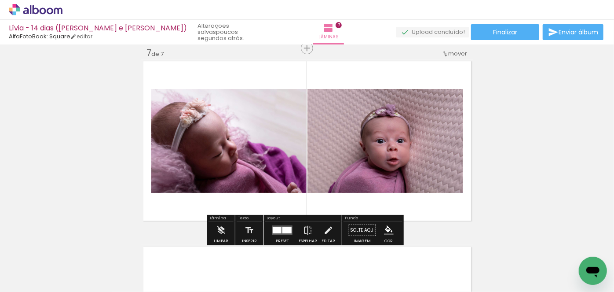
click at [282, 231] on div at bounding box center [286, 230] width 9 height 6
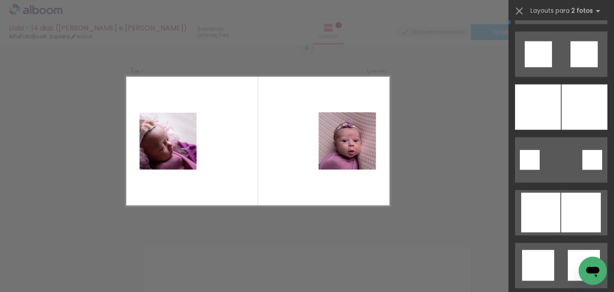
scroll to position [2319, 0]
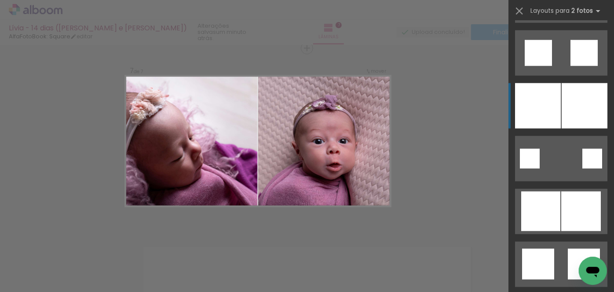
click at [567, 117] on div at bounding box center [585, 105] width 46 height 45
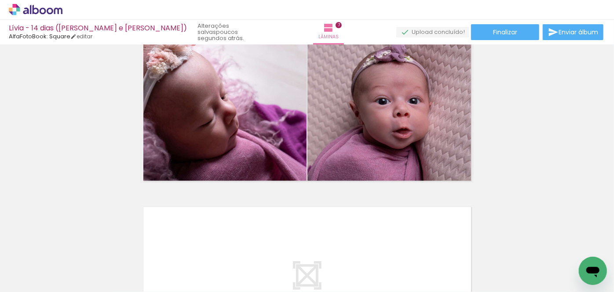
scroll to position [1284, 0]
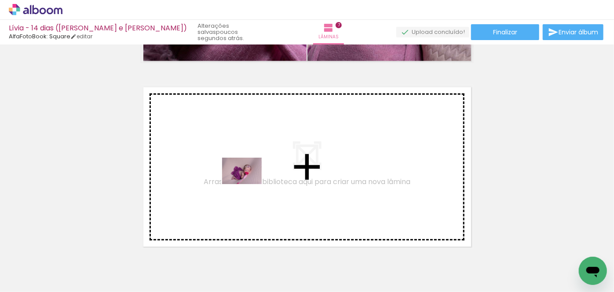
drag, startPoint x: 385, startPoint y: 269, endPoint x: 249, endPoint y: 183, distance: 160.9
click at [249, 183] on quentale-workspace at bounding box center [307, 146] width 614 height 292
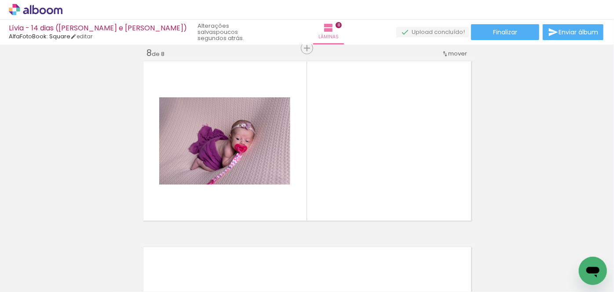
scroll to position [0, 623]
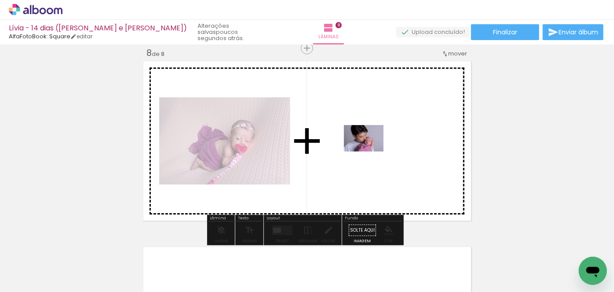
drag, startPoint x: 250, startPoint y: 263, endPoint x: 370, endPoint y: 151, distance: 164.4
click at [370, 151] on quentale-workspace at bounding box center [307, 146] width 614 height 292
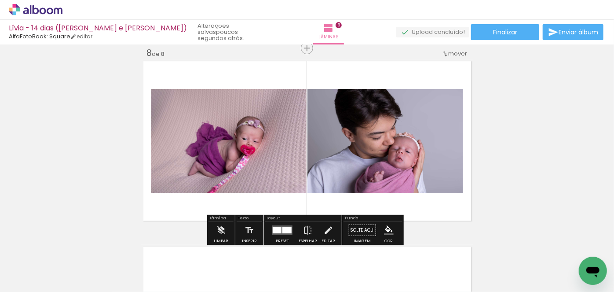
scroll to position [0, 1185]
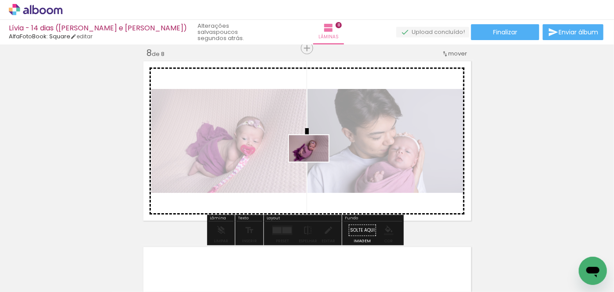
drag, startPoint x: 289, startPoint y: 268, endPoint x: 315, endPoint y: 161, distance: 110.2
click at [315, 161] on quentale-workspace at bounding box center [307, 146] width 614 height 292
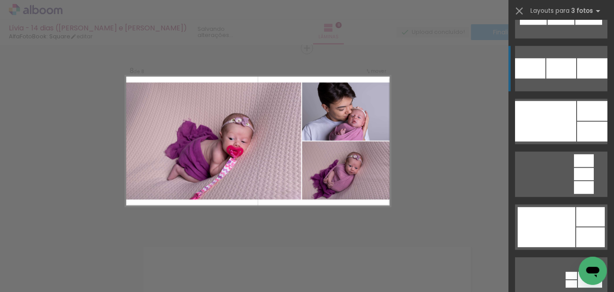
scroll to position [1200, 0]
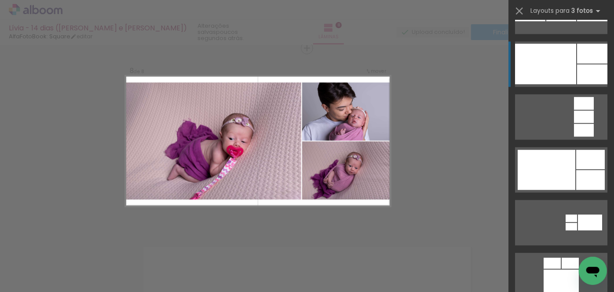
click at [558, 73] on div at bounding box center [545, 64] width 61 height 40
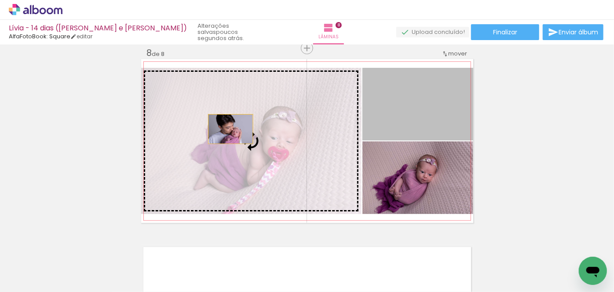
drag, startPoint x: 432, startPoint y: 106, endPoint x: 227, endPoint y: 128, distance: 206.3
click at [0, 0] on slot at bounding box center [0, 0] width 0 height 0
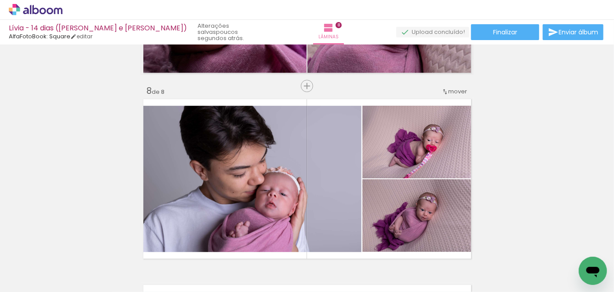
scroll to position [1392, 0]
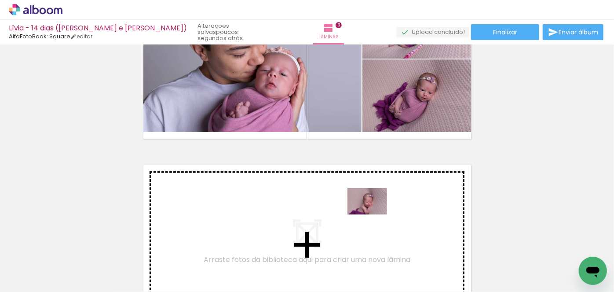
drag, startPoint x: 487, startPoint y: 265, endPoint x: 377, endPoint y: 214, distance: 121.2
click at [377, 214] on quentale-workspace at bounding box center [307, 146] width 614 height 292
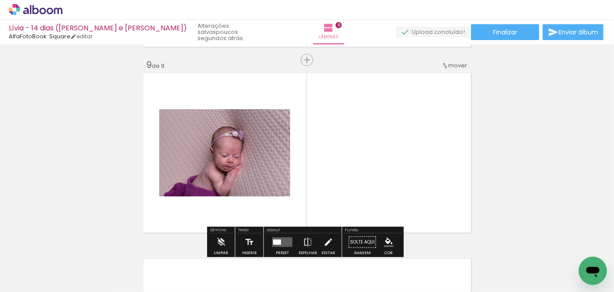
scroll to position [1496, 0]
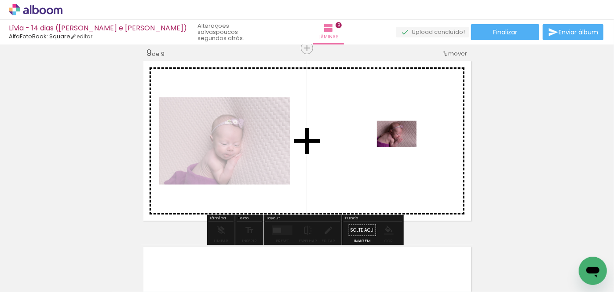
drag, startPoint x: 572, startPoint y: 259, endPoint x: 403, endPoint y: 147, distance: 202.8
click at [403, 147] on quentale-workspace at bounding box center [307, 146] width 614 height 292
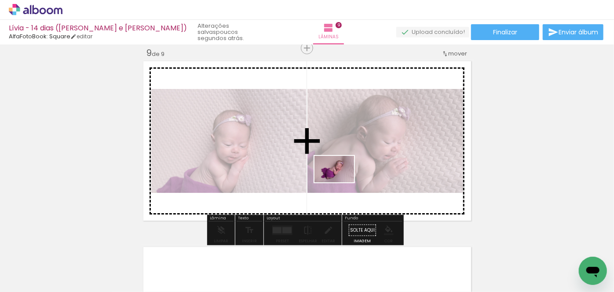
drag, startPoint x: 439, startPoint y: 267, endPoint x: 341, endPoint y: 183, distance: 129.4
click at [341, 183] on quentale-workspace at bounding box center [307, 146] width 614 height 292
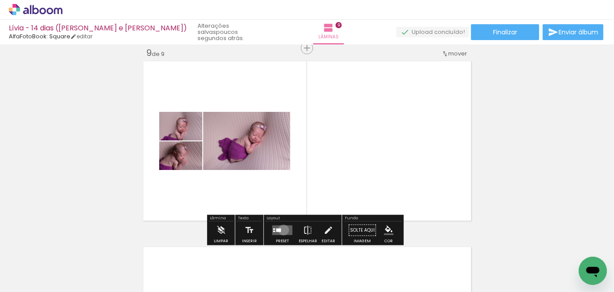
click at [282, 229] on quentale-layouter at bounding box center [282, 230] width 20 height 10
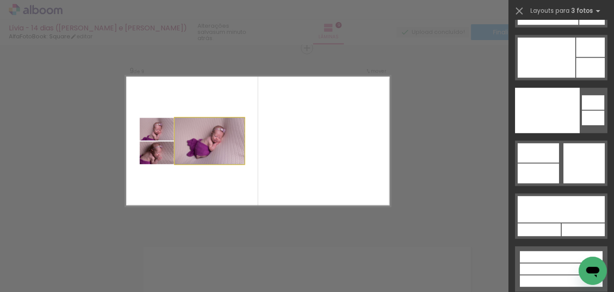
scroll to position [0, 0]
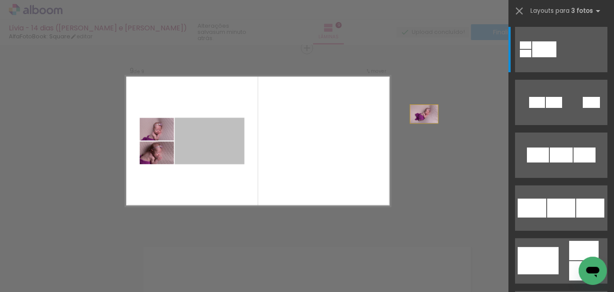
drag, startPoint x: 191, startPoint y: 144, endPoint x: 475, endPoint y: 107, distance: 286.2
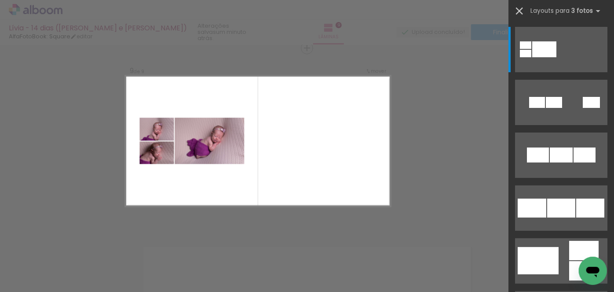
click at [516, 8] on iron-icon at bounding box center [519, 11] width 12 height 12
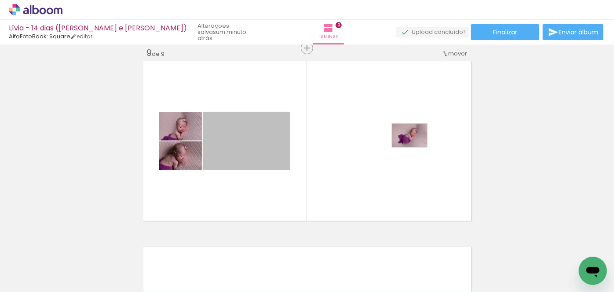
drag, startPoint x: 240, startPoint y: 146, endPoint x: 406, endPoint y: 135, distance: 166.7
click at [406, 135] on quentale-layouter at bounding box center [307, 141] width 332 height 164
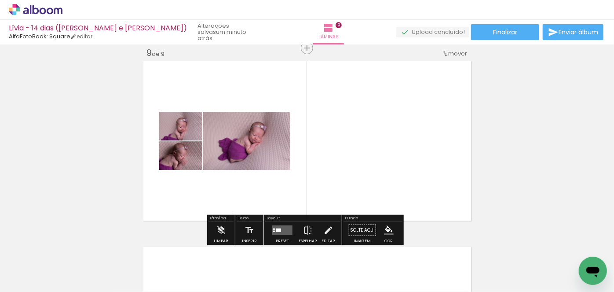
click at [406, 135] on quentale-layouter at bounding box center [307, 141] width 332 height 164
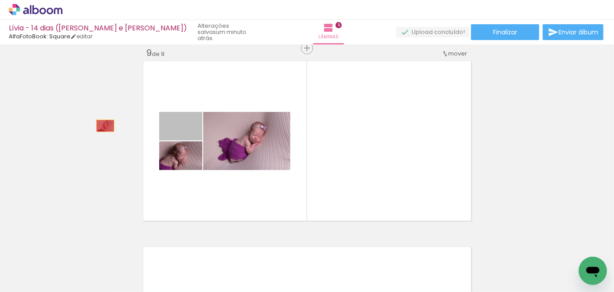
drag, startPoint x: 195, startPoint y: 132, endPoint x: 104, endPoint y: 125, distance: 91.7
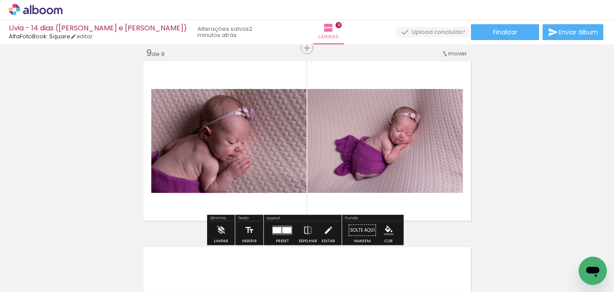
click at [282, 230] on div at bounding box center [286, 230] width 9 height 6
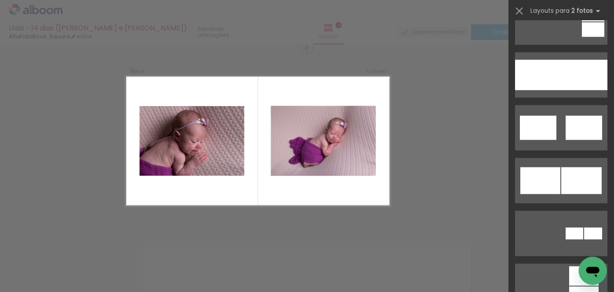
scroll to position [560, 0]
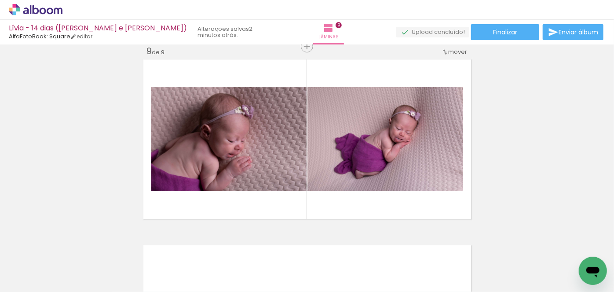
scroll to position [1498, 0]
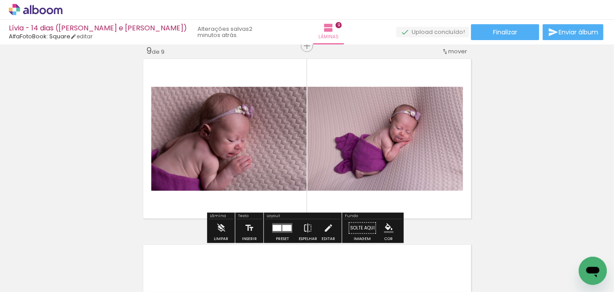
click at [282, 226] on div at bounding box center [286, 228] width 9 height 6
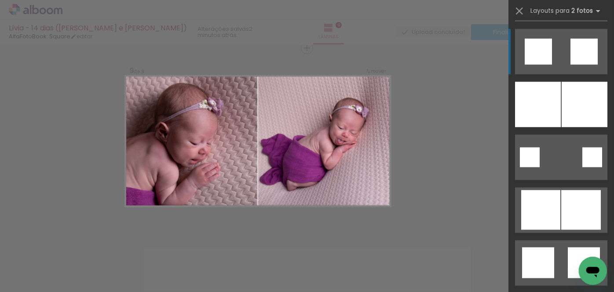
scroll to position [2359, 0]
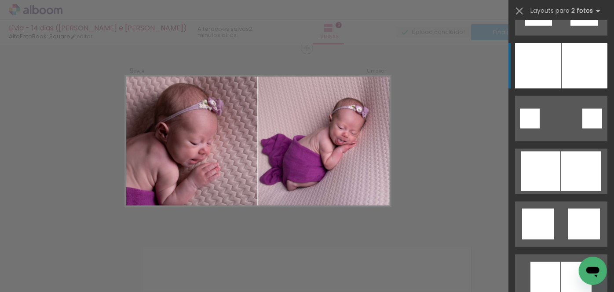
click at [581, 66] on div at bounding box center [585, 65] width 46 height 45
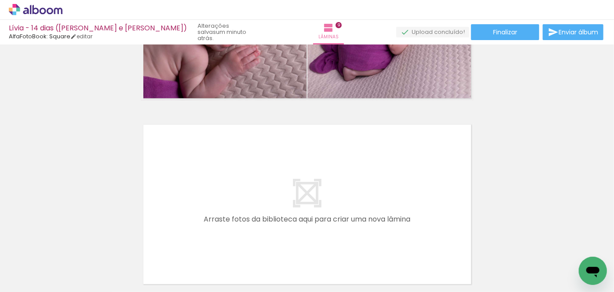
scroll to position [1658, 0]
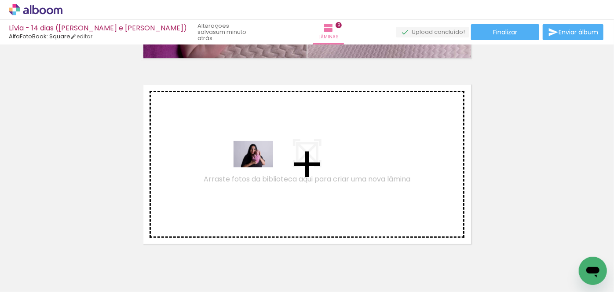
drag, startPoint x: 237, startPoint y: 267, endPoint x: 260, endPoint y: 167, distance: 102.9
click at [260, 167] on quentale-workspace at bounding box center [307, 146] width 614 height 292
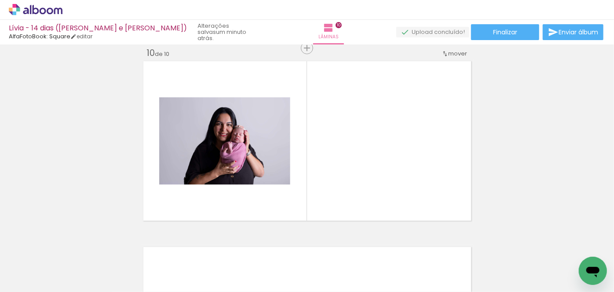
scroll to position [0, 370]
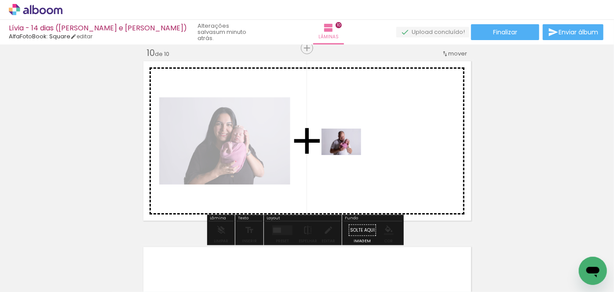
drag, startPoint x: 308, startPoint y: 267, endPoint x: 348, endPoint y: 155, distance: 118.7
click at [348, 155] on quentale-workspace at bounding box center [307, 146] width 614 height 292
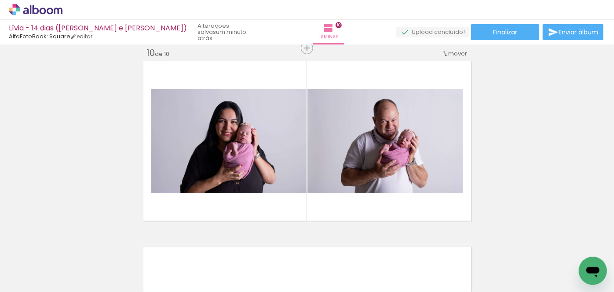
scroll to position [0, 1185]
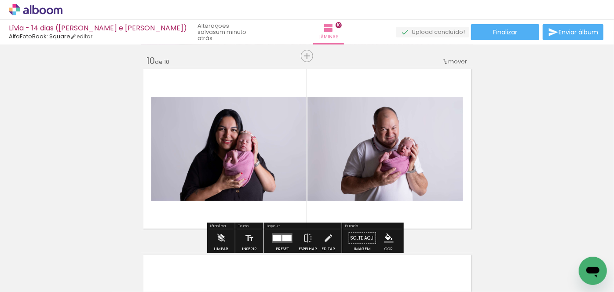
scroll to position [1722, 0]
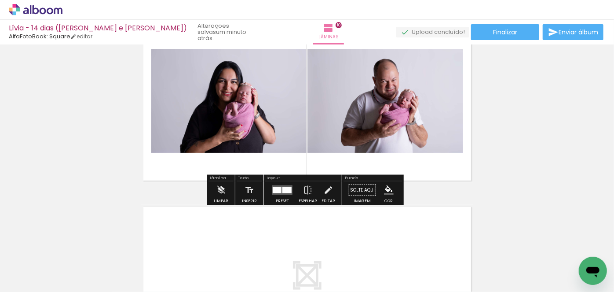
click at [282, 189] on div at bounding box center [286, 190] width 9 height 6
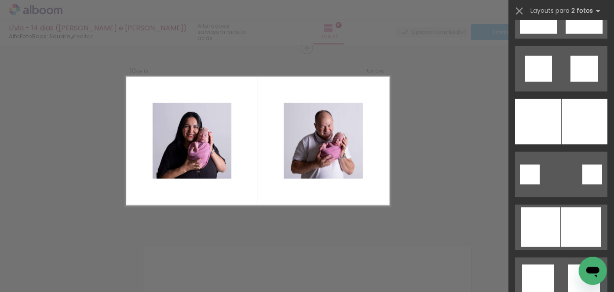
scroll to position [2319, 0]
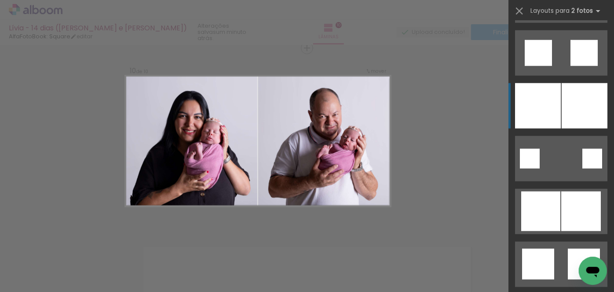
click at [567, 114] on div at bounding box center [585, 105] width 46 height 45
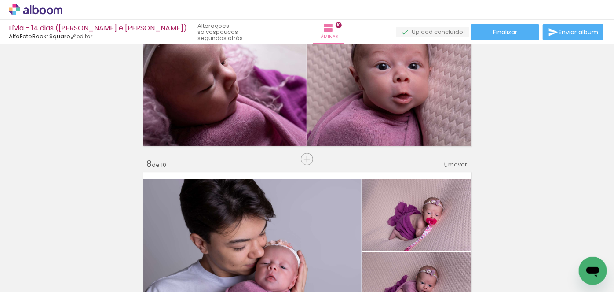
scroll to position [999, 0]
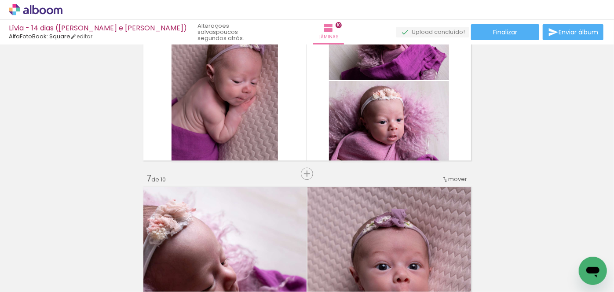
click at [454, 176] on span "mover" at bounding box center [458, 179] width 19 height 8
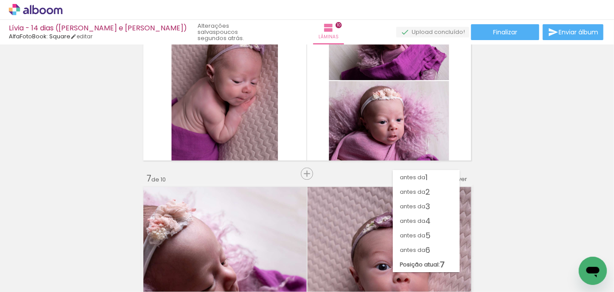
scroll to position [5, 0]
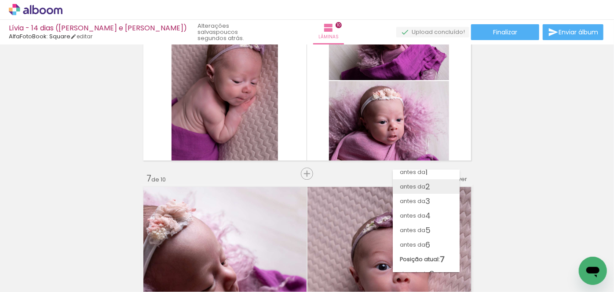
click at [434, 184] on paper-item "antes da 2" at bounding box center [426, 186] width 67 height 15
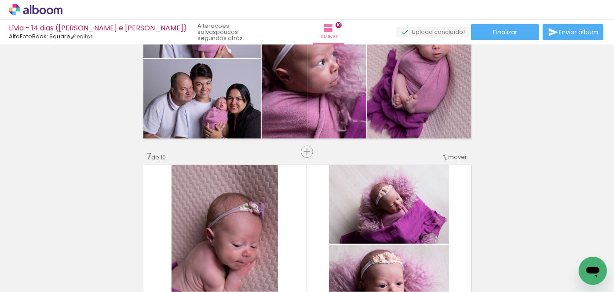
scroll to position [1039, 0]
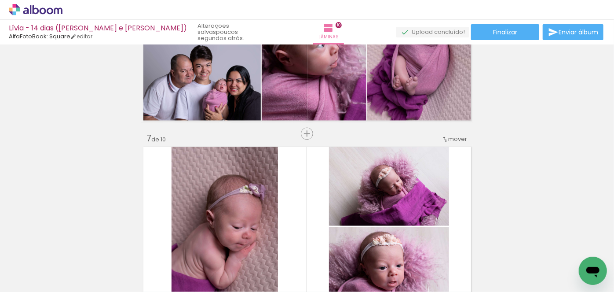
click at [454, 139] on span "mover" at bounding box center [458, 139] width 19 height 8
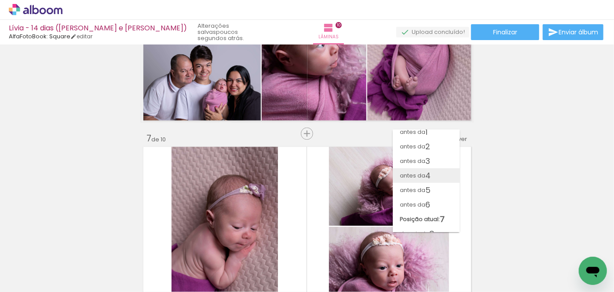
click at [437, 171] on paper-item "antes da 4" at bounding box center [426, 175] width 67 height 15
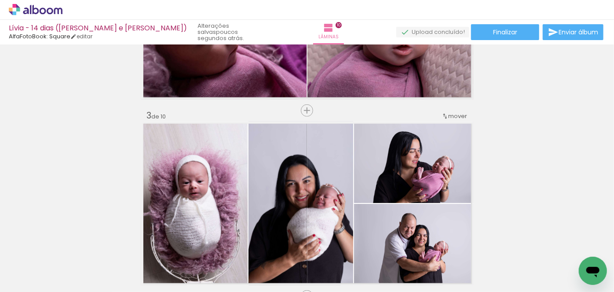
scroll to position [120, 0]
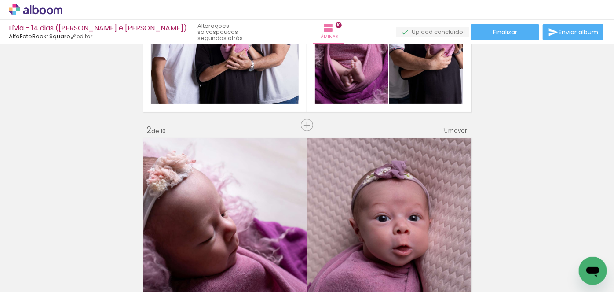
click at [454, 134] on div "mover" at bounding box center [455, 130] width 26 height 15
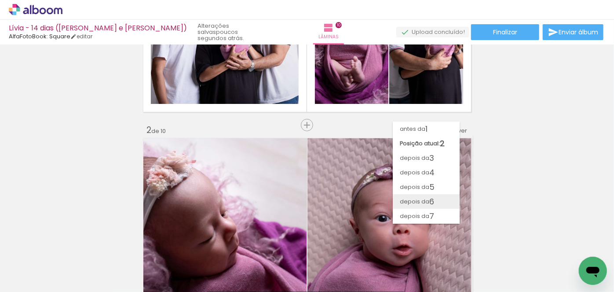
click at [436, 198] on paper-item "depois da 6" at bounding box center [426, 201] width 67 height 15
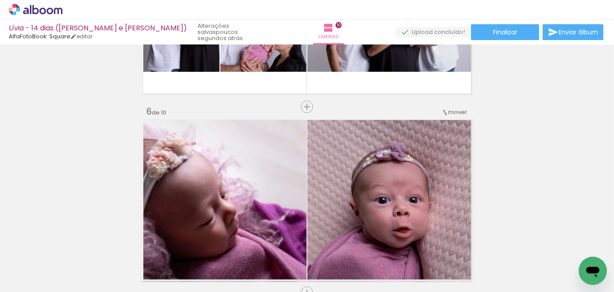
scroll to position [880, 0]
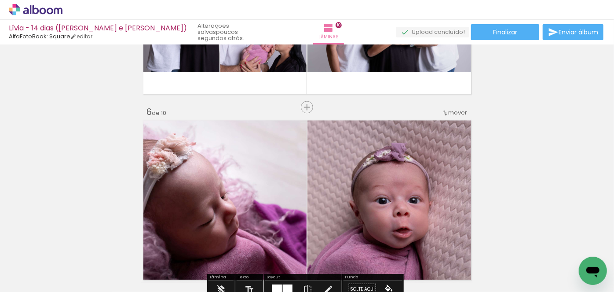
click at [449, 114] on span "mover" at bounding box center [458, 113] width 19 height 8
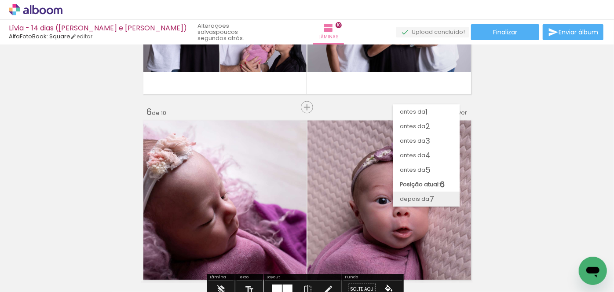
click at [441, 198] on paper-item "depois da 7" at bounding box center [426, 198] width 67 height 15
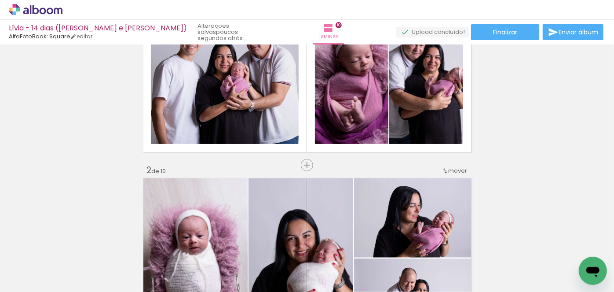
scroll to position [0, 0]
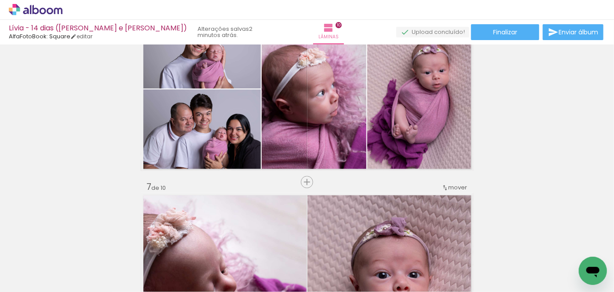
scroll to position [1039, 0]
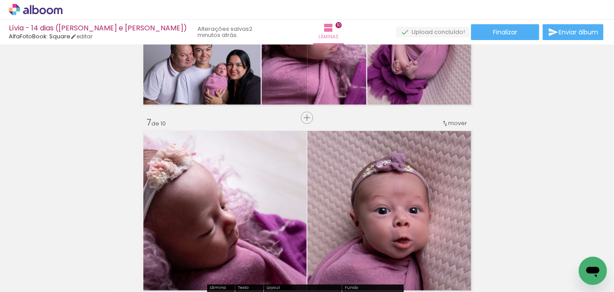
scroll to position [1039, 0]
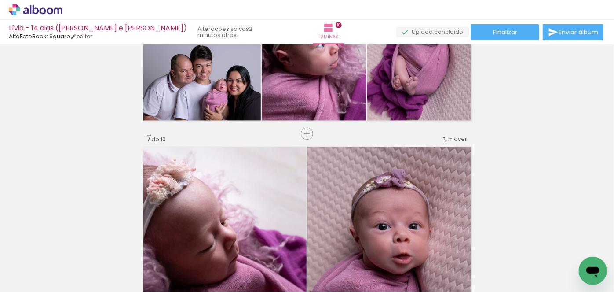
click at [449, 137] on span "mover" at bounding box center [458, 139] width 19 height 8
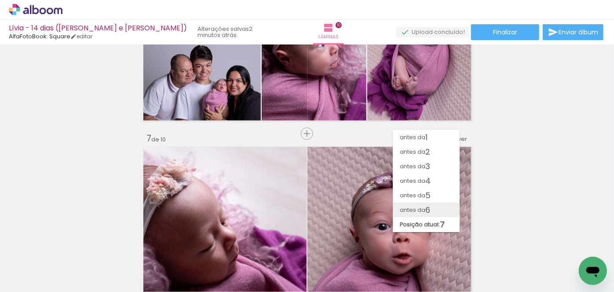
click at [435, 202] on paper-item "antes da 6" at bounding box center [426, 209] width 67 height 15
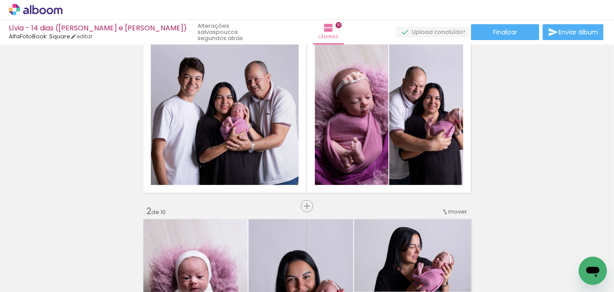
scroll to position [0, 0]
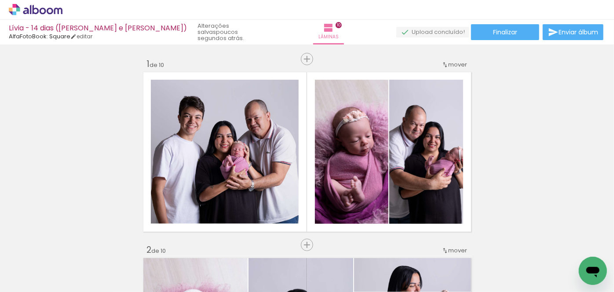
scroll to position [2319, 0]
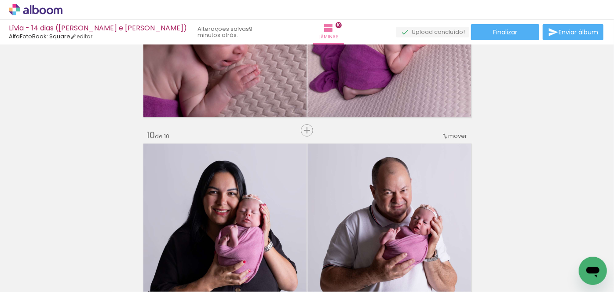
scroll to position [1679, 0]
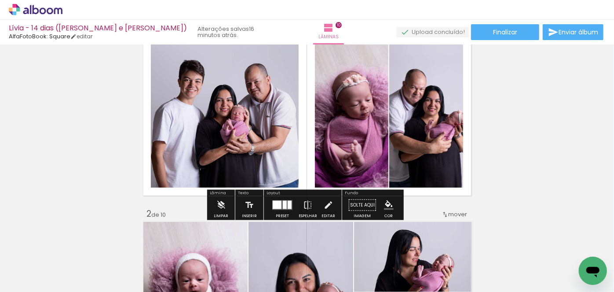
scroll to position [80, 0]
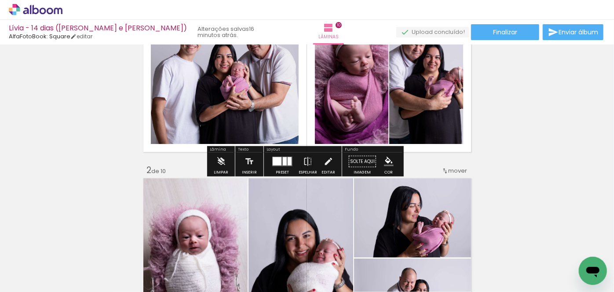
click at [273, 162] on div at bounding box center [277, 161] width 9 height 8
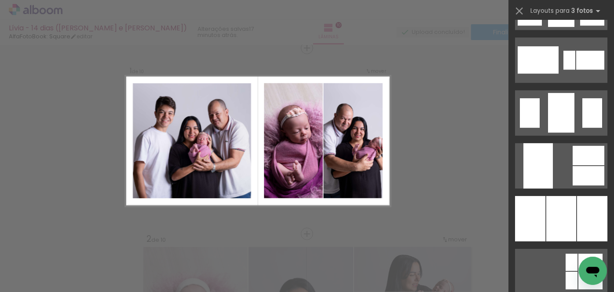
scroll to position [4866, 0]
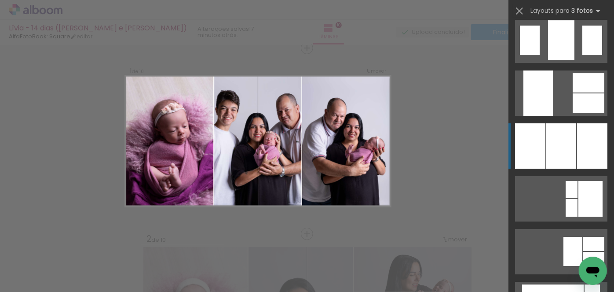
click at [584, 148] on div at bounding box center [592, 145] width 30 height 45
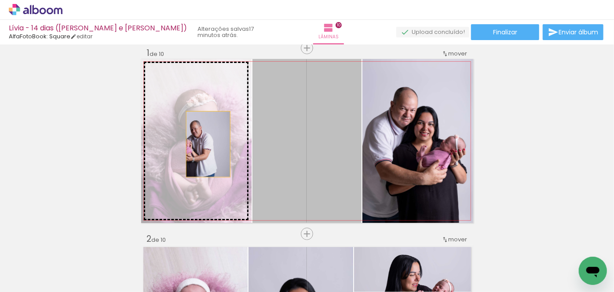
drag, startPoint x: 329, startPoint y: 147, endPoint x: 205, endPoint y: 144, distance: 124.5
click at [0, 0] on slot at bounding box center [0, 0] width 0 height 0
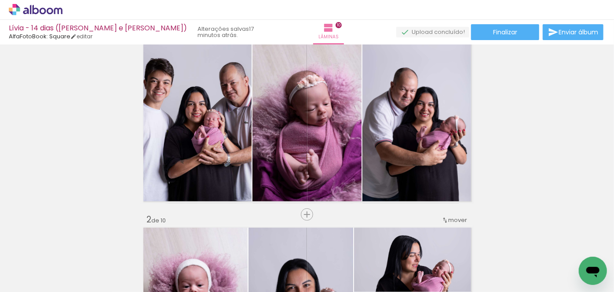
scroll to position [0, 0]
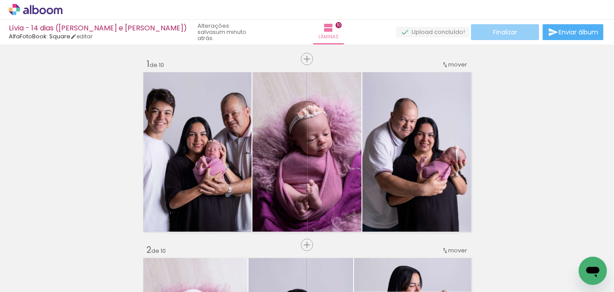
click at [509, 34] on span "Finalizar" at bounding box center [505, 32] width 24 height 6
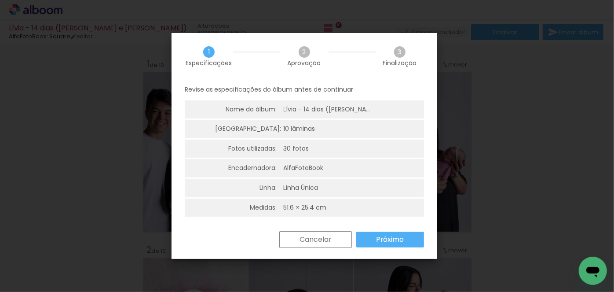
scroll to position [4866, 0]
click at [0, 0] on slot "Próximo" at bounding box center [0, 0] width 0 height 0
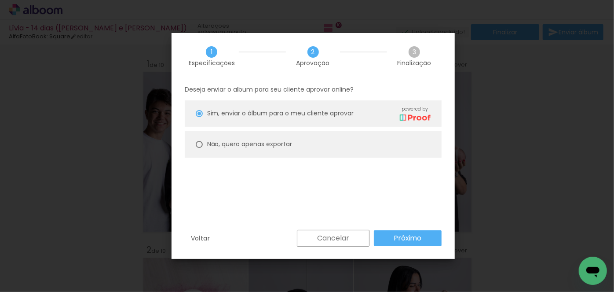
click at [0, 0] on slot "Próximo" at bounding box center [0, 0] width 0 height 0
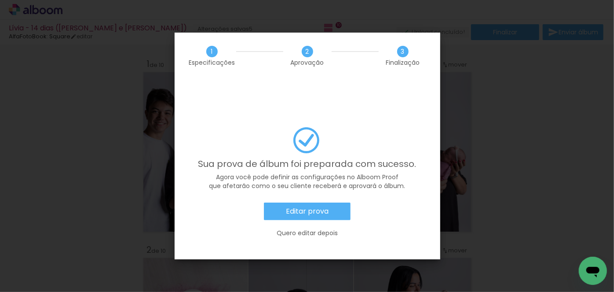
scroll to position [4866, 0]
click at [0, 0] on slot "Editar prova" at bounding box center [0, 0] width 0 height 0
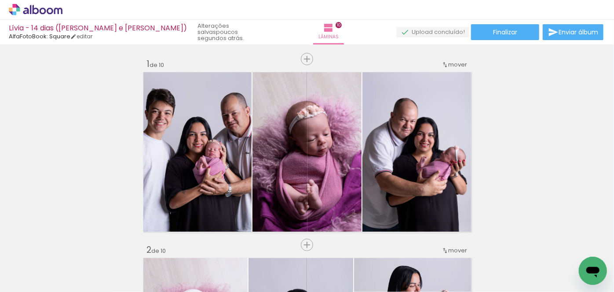
scroll to position [4866, 0]
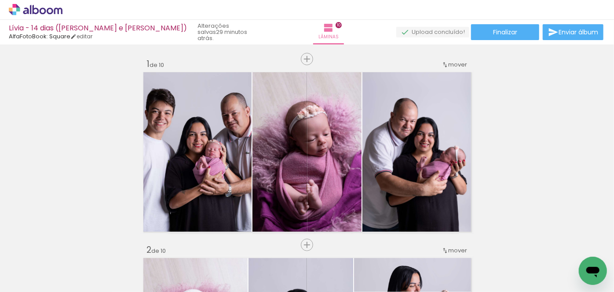
scroll to position [4866, 0]
